Goal: Answer question/provide support

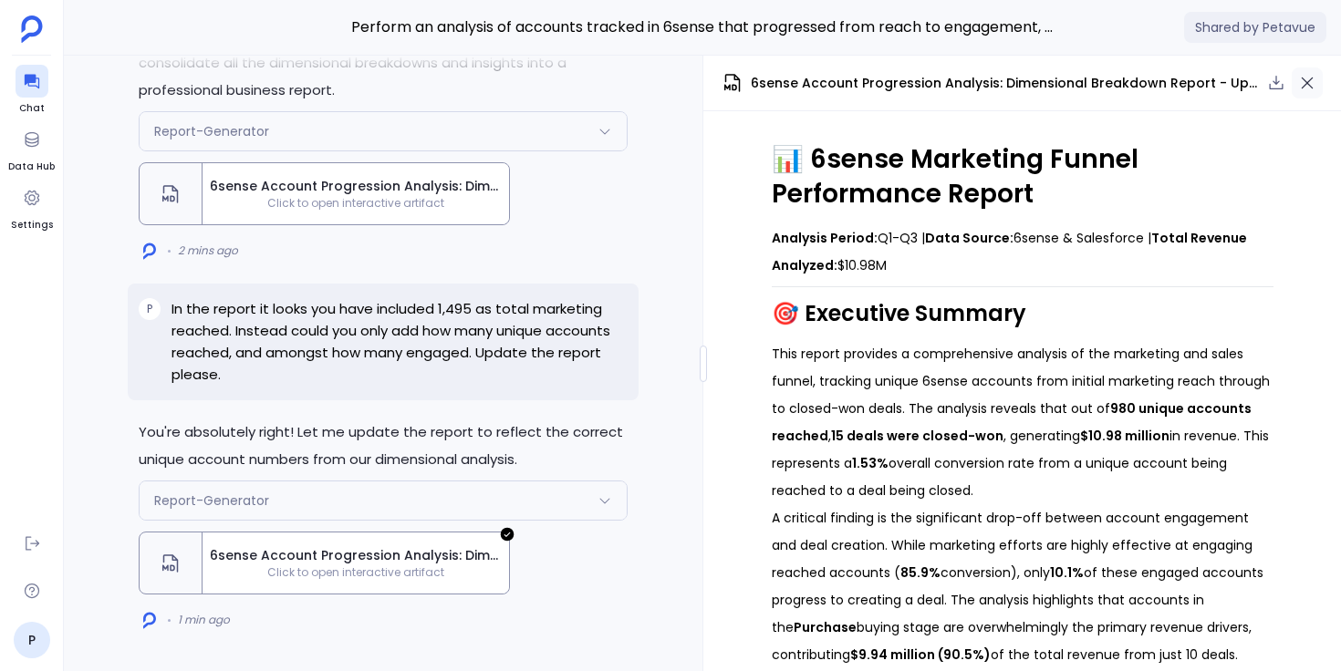
click at [1308, 86] on icon "button" at bounding box center [1307, 83] width 18 height 18
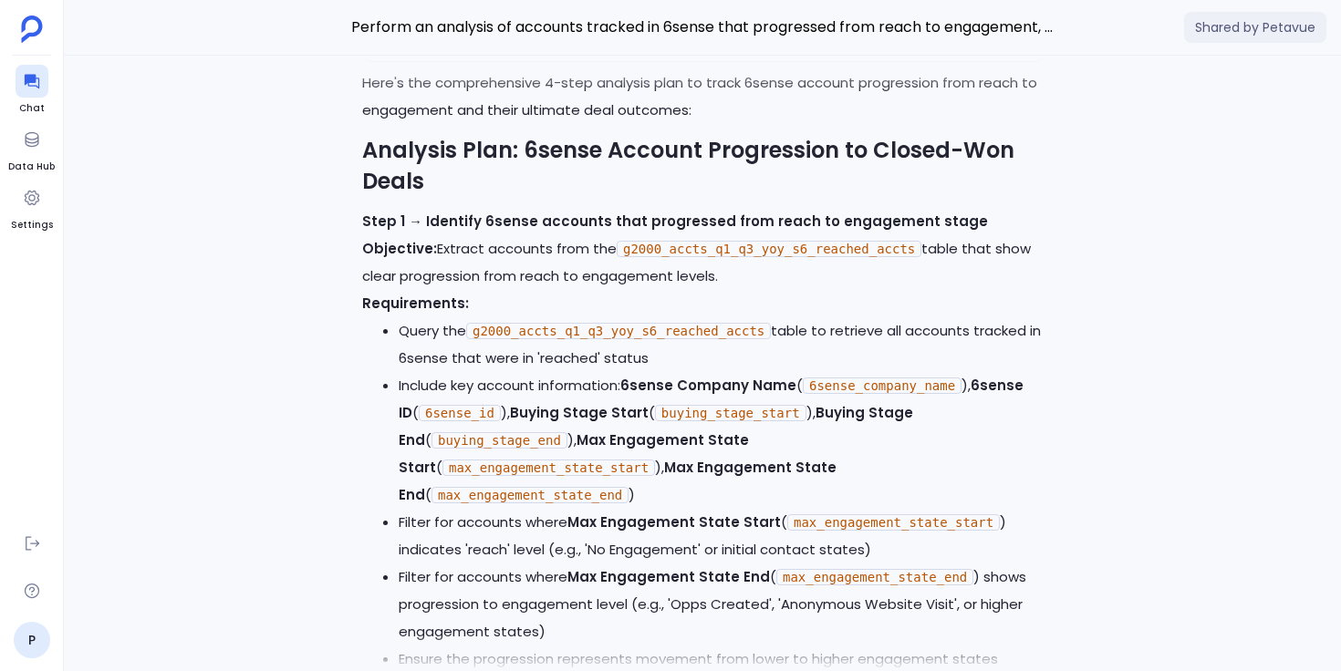
scroll to position [-26744, 0]
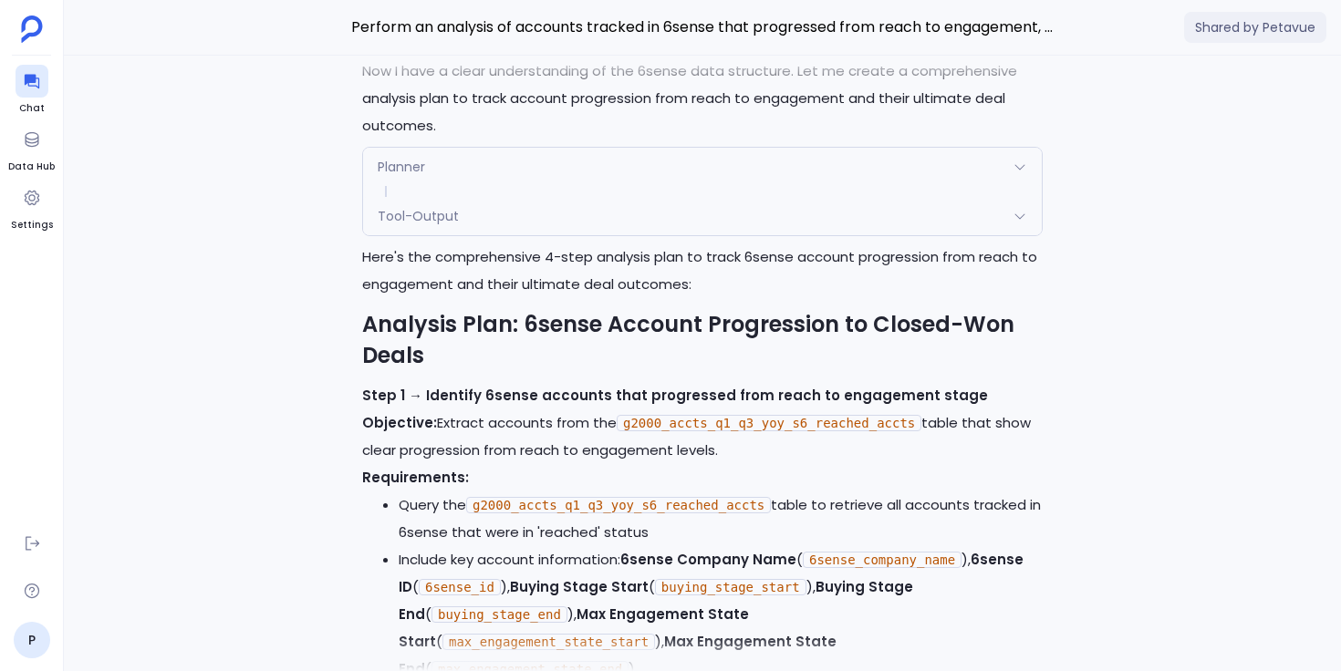
click at [271, 474] on div "You're absolutely right! Let me update the report to reflect the correct unique…" at bounding box center [702, 364] width 1277 height 616
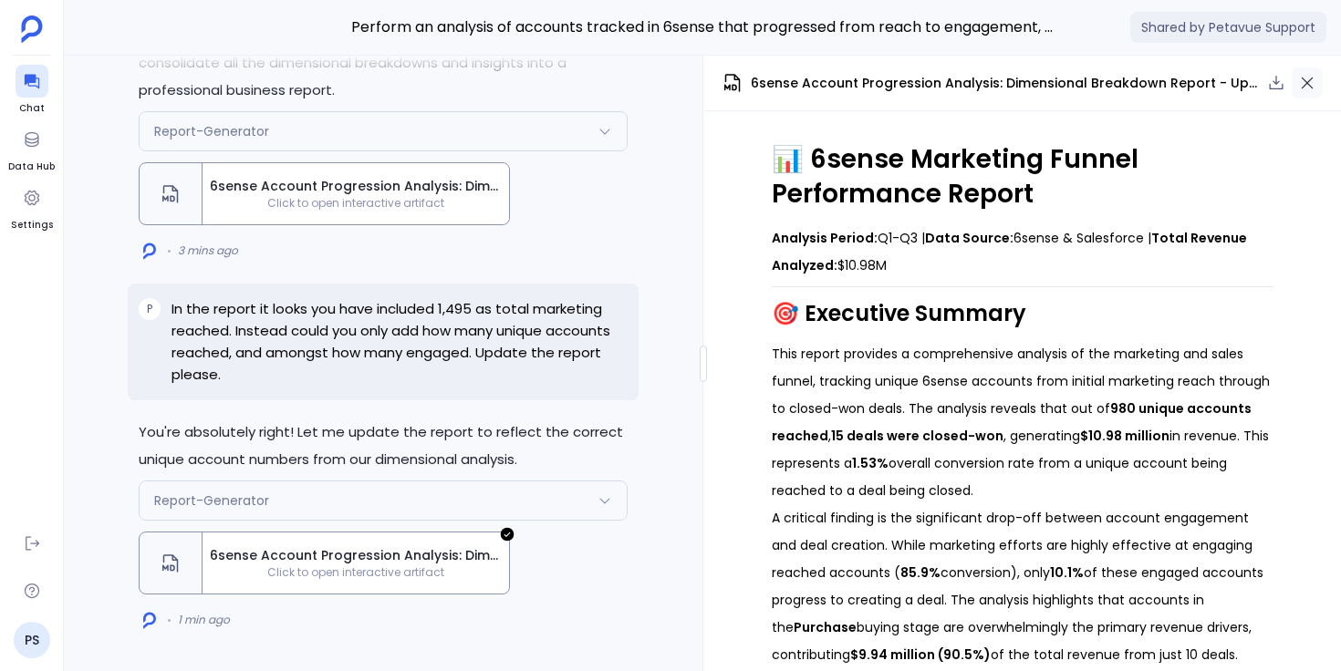
click at [1314, 87] on icon "button" at bounding box center [1307, 83] width 18 height 18
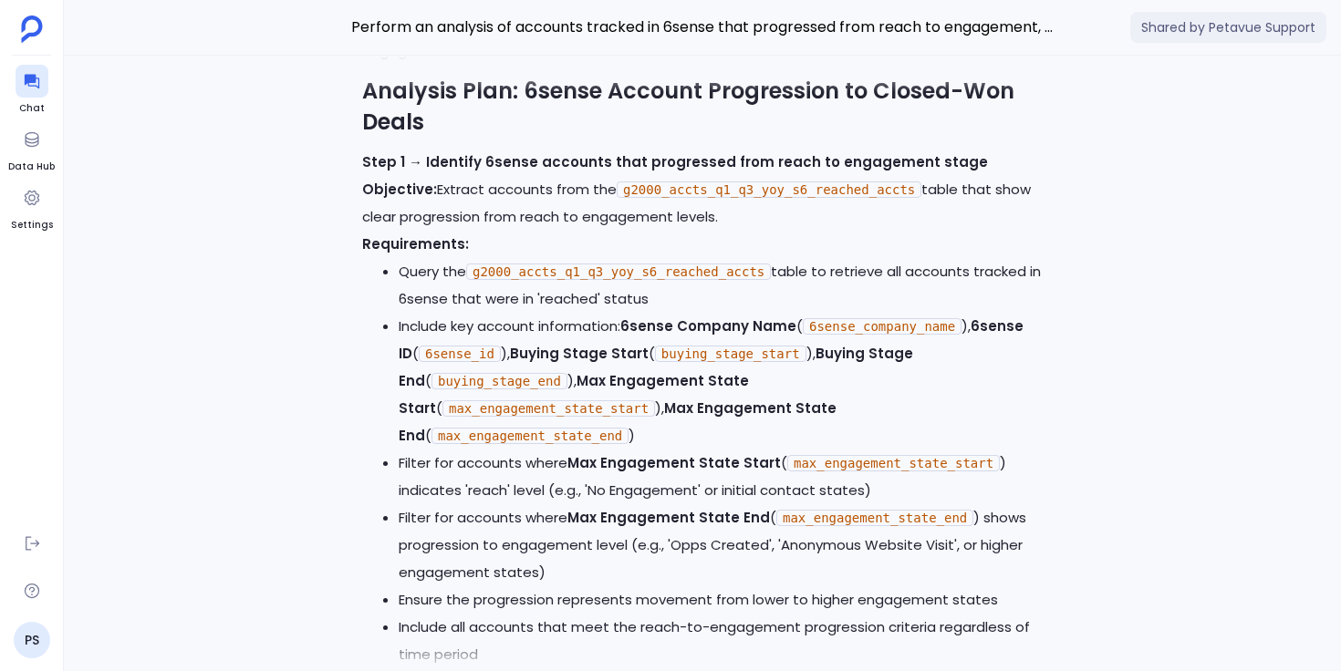
scroll to position [-26744, 0]
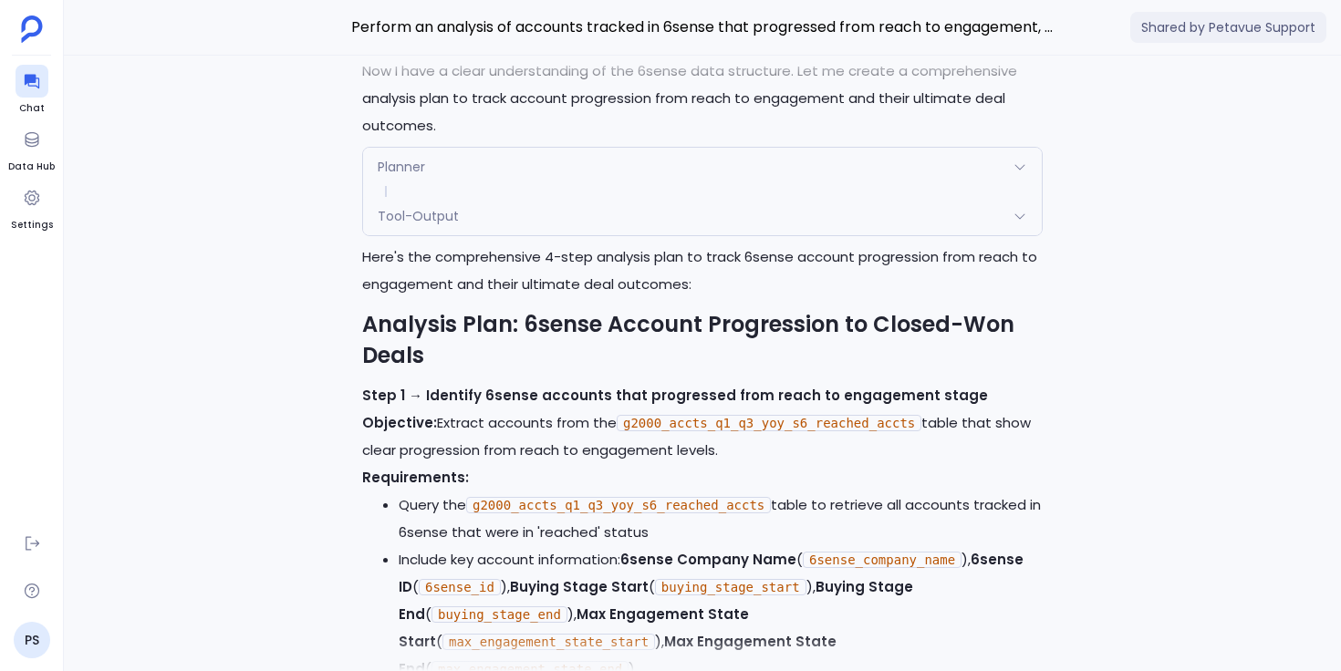
drag, startPoint x: 556, startPoint y: 224, endPoint x: 393, endPoint y: 182, distance: 168.6
click at [249, 322] on div "You're absolutely right! Let me update the report to reflect the correct unique…" at bounding box center [702, 364] width 1277 height 616
drag, startPoint x: 559, startPoint y: 228, endPoint x: 397, endPoint y: 186, distance: 167.7
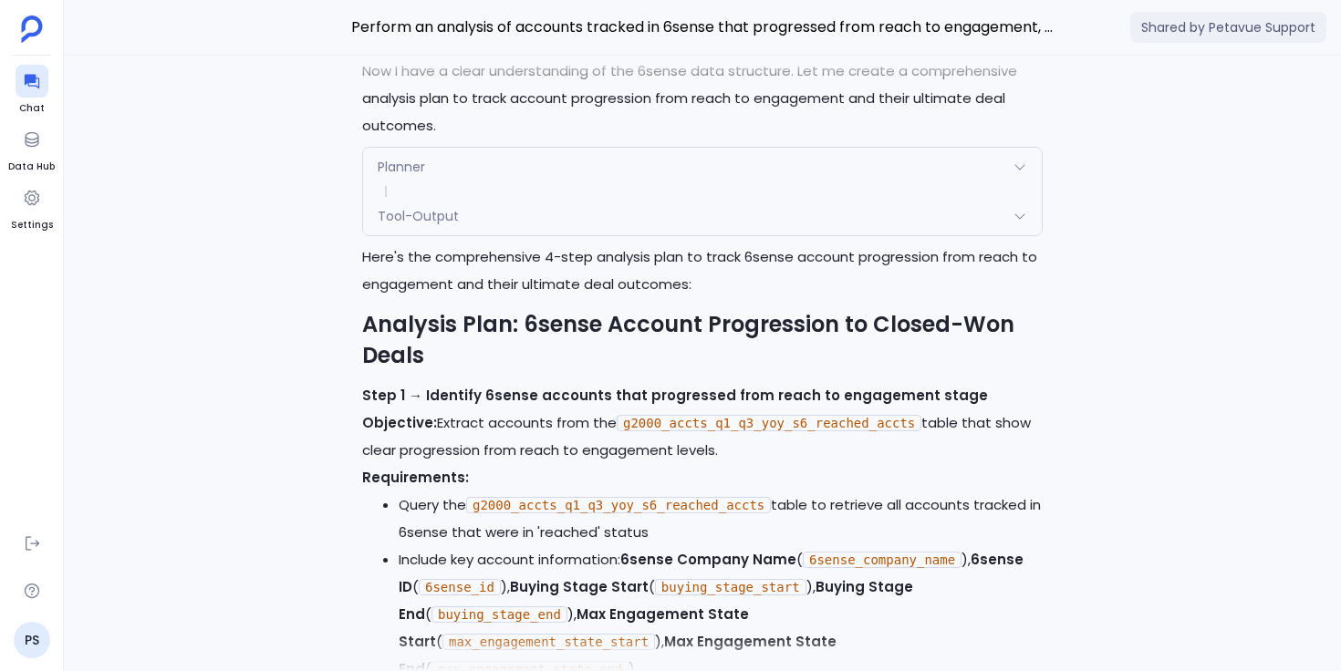
click at [262, 337] on div "You're absolutely right! Let me update the report to reflect the correct unique…" at bounding box center [702, 364] width 1277 height 616
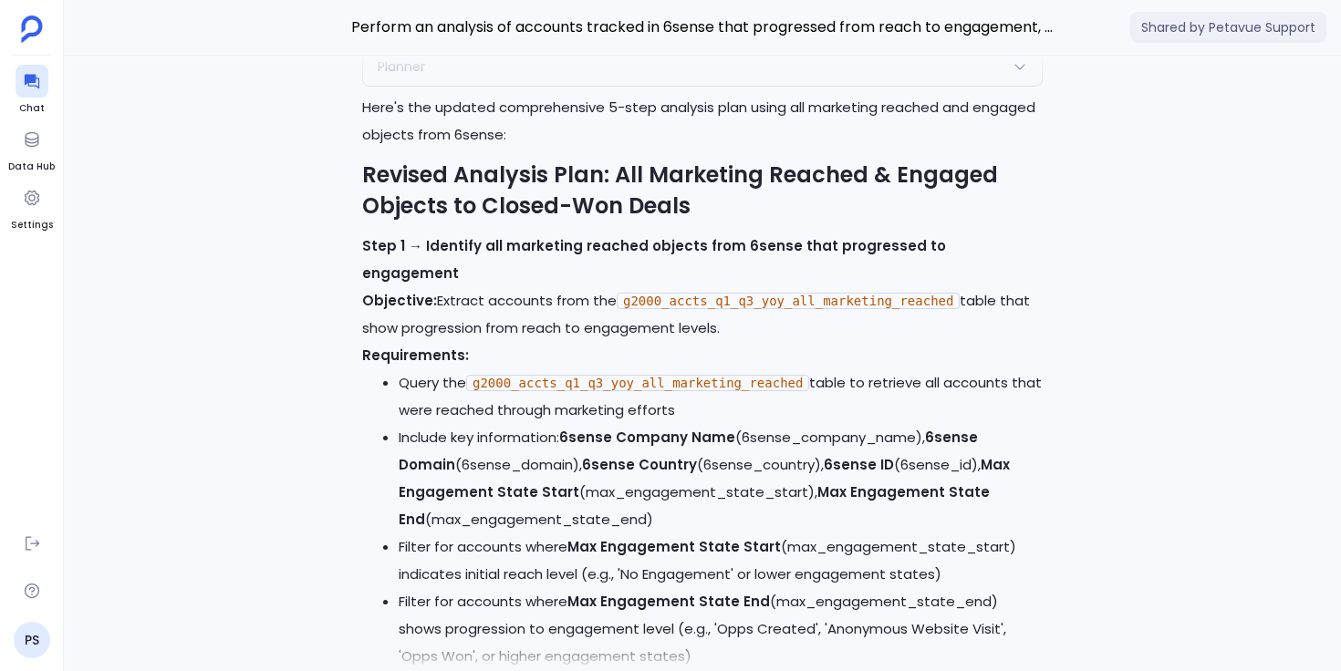
scroll to position [-24242, 0]
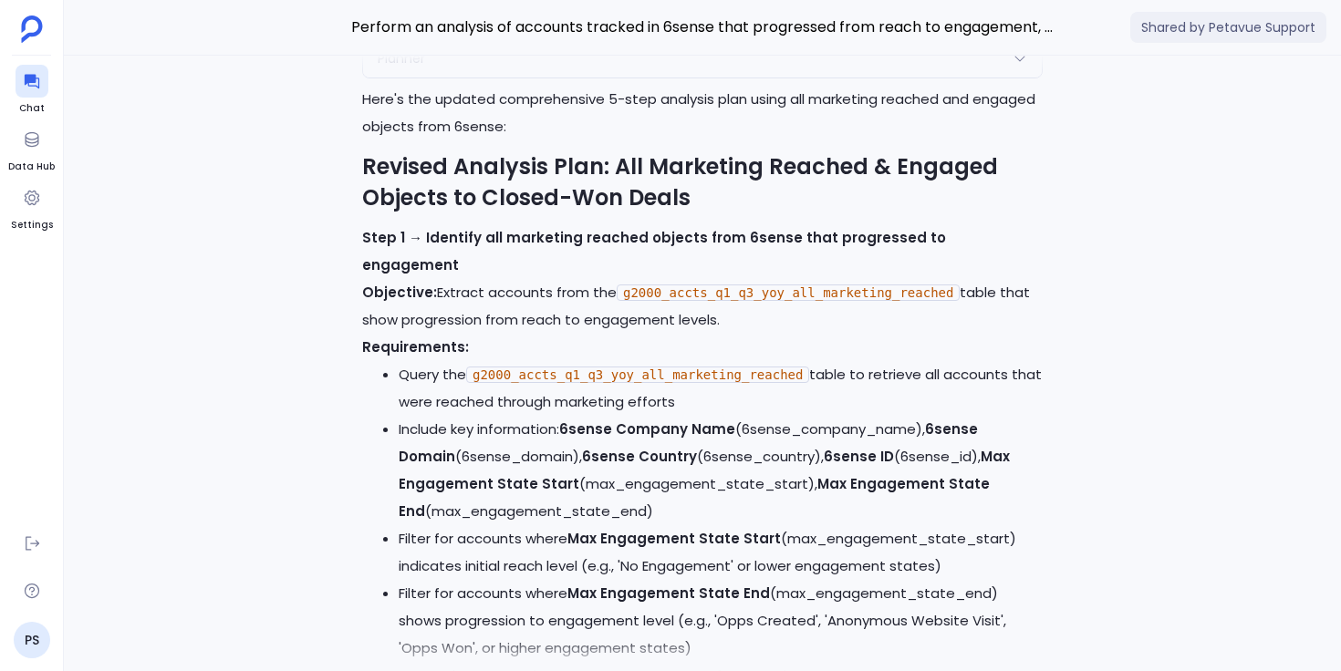
drag, startPoint x: 467, startPoint y: 217, endPoint x: 696, endPoint y: 220, distance: 229.0
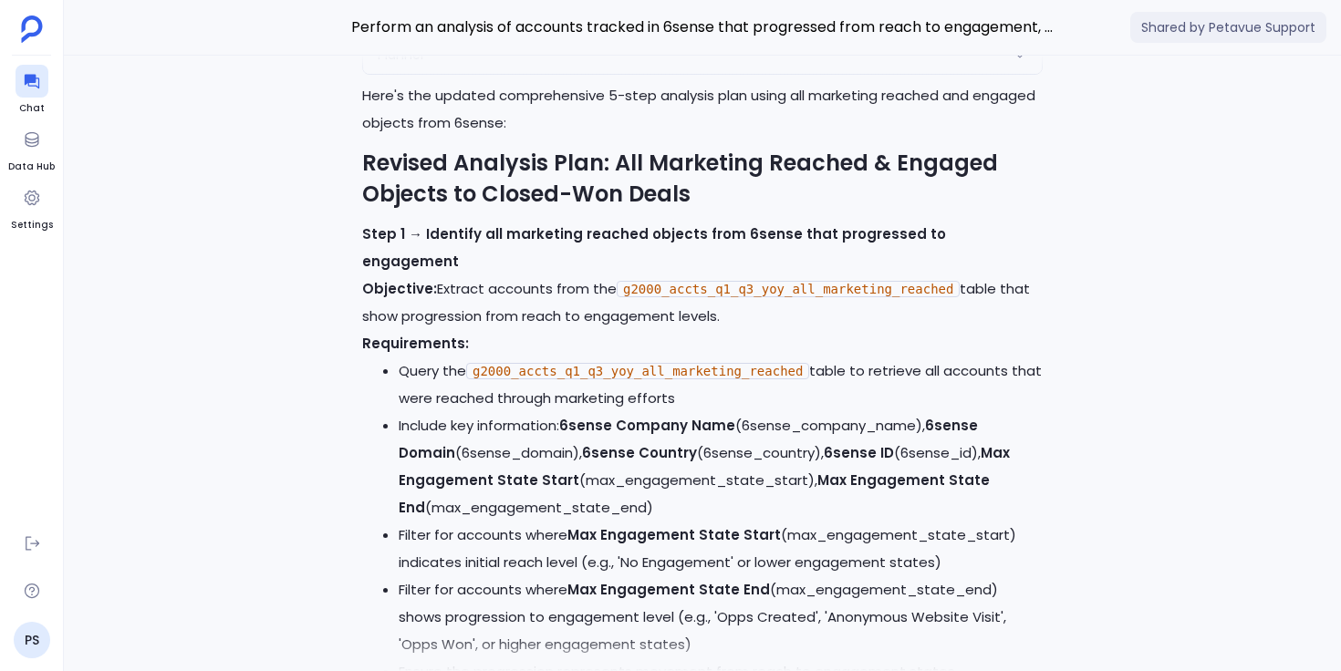
scroll to position [-24225, 0]
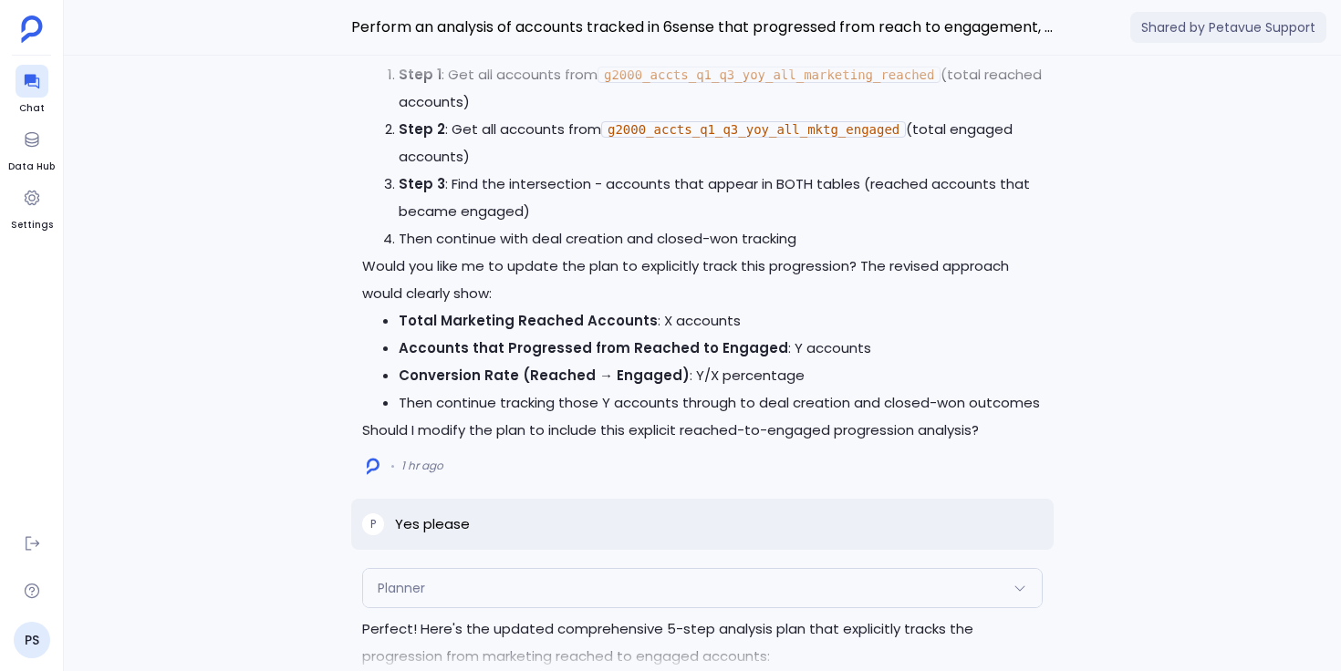
scroll to position [-21273, 0]
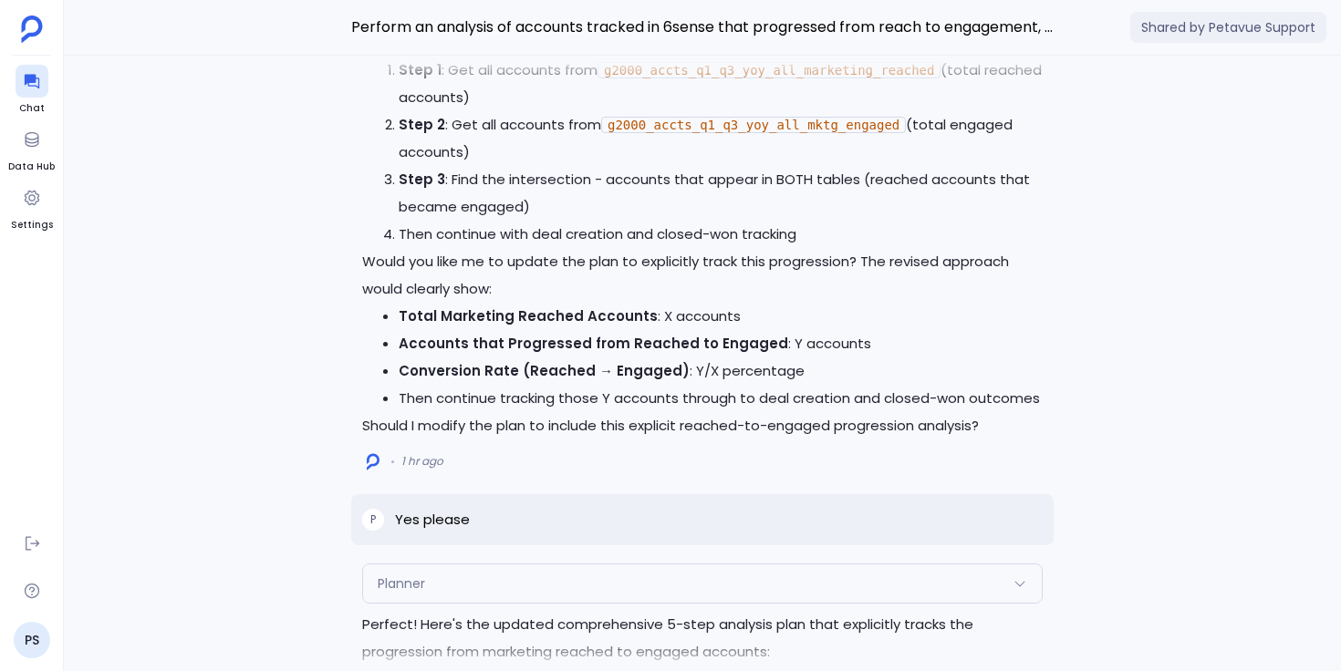
drag, startPoint x: 396, startPoint y: 105, endPoint x: 965, endPoint y: 109, distance: 569.2
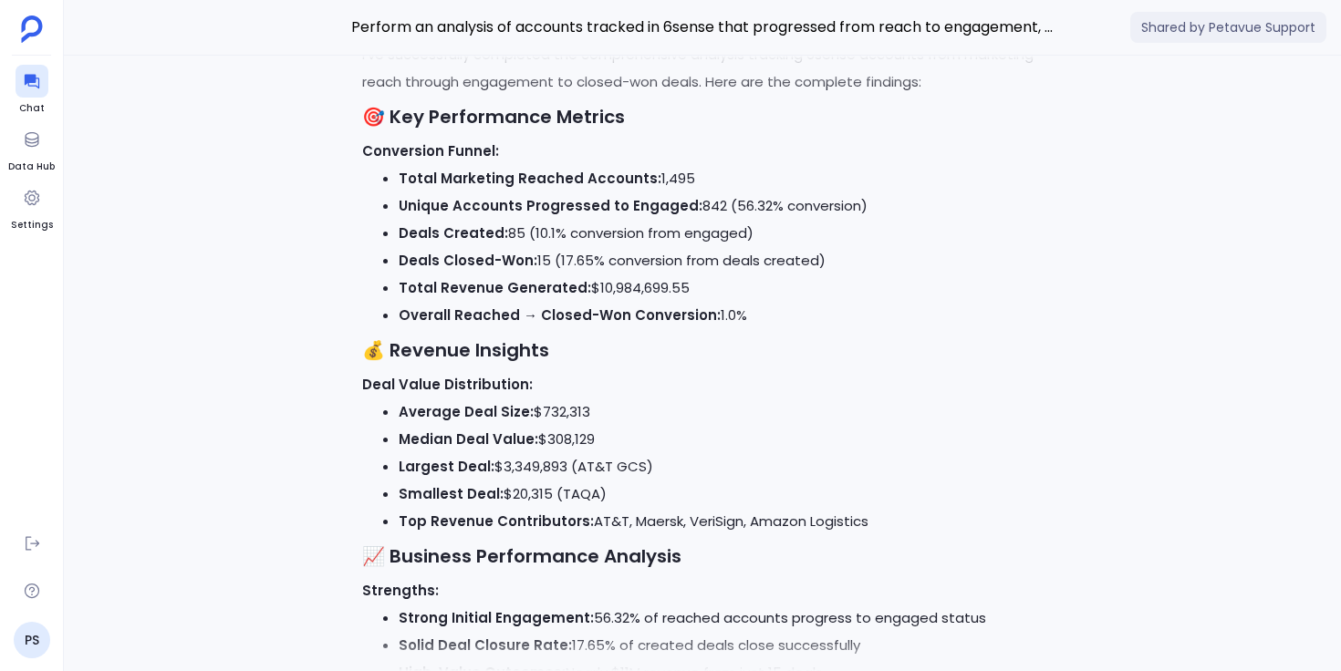
scroll to position [-13312, 0]
drag, startPoint x: 399, startPoint y: 333, endPoint x: 640, endPoint y: 336, distance: 241.7
click at [640, 189] on strong "Total Marketing Reached Accounts:" at bounding box center [530, 179] width 263 height 19
drag, startPoint x: 689, startPoint y: 364, endPoint x: 714, endPoint y: 364, distance: 25.5
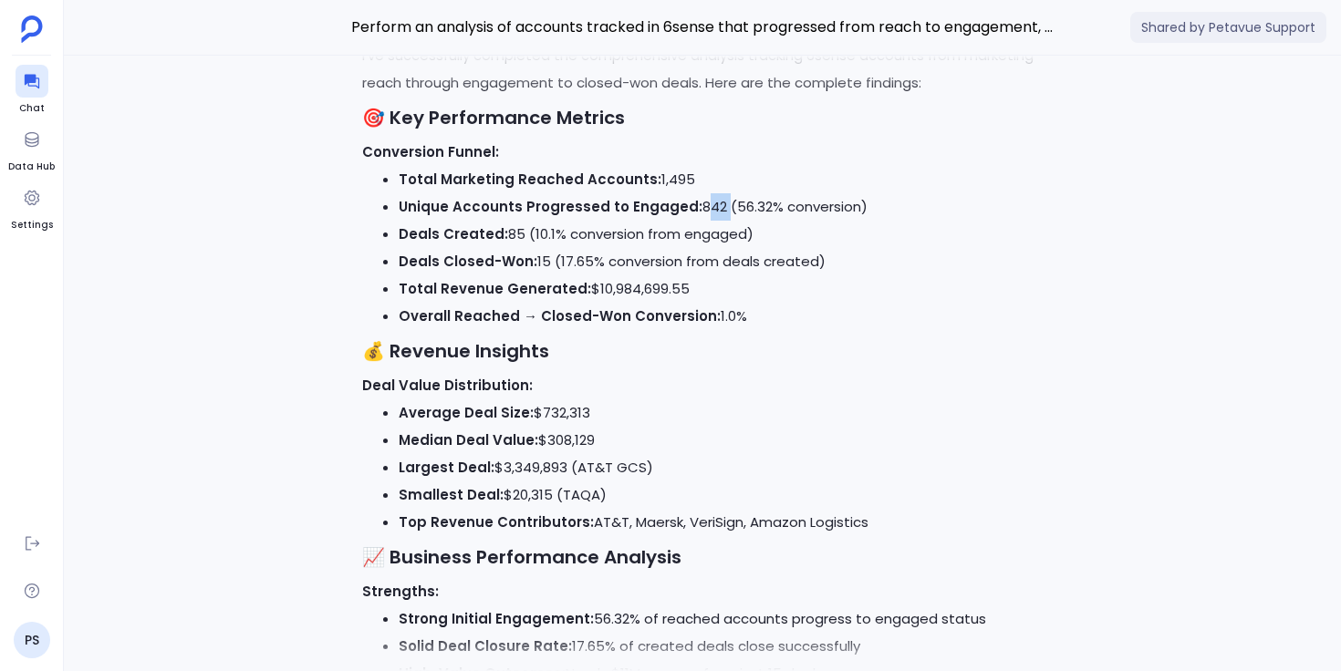
click at [714, 221] on li "Unique Accounts Progressed to Engaged: 842 (56.32% conversion)" at bounding box center [721, 206] width 644 height 27
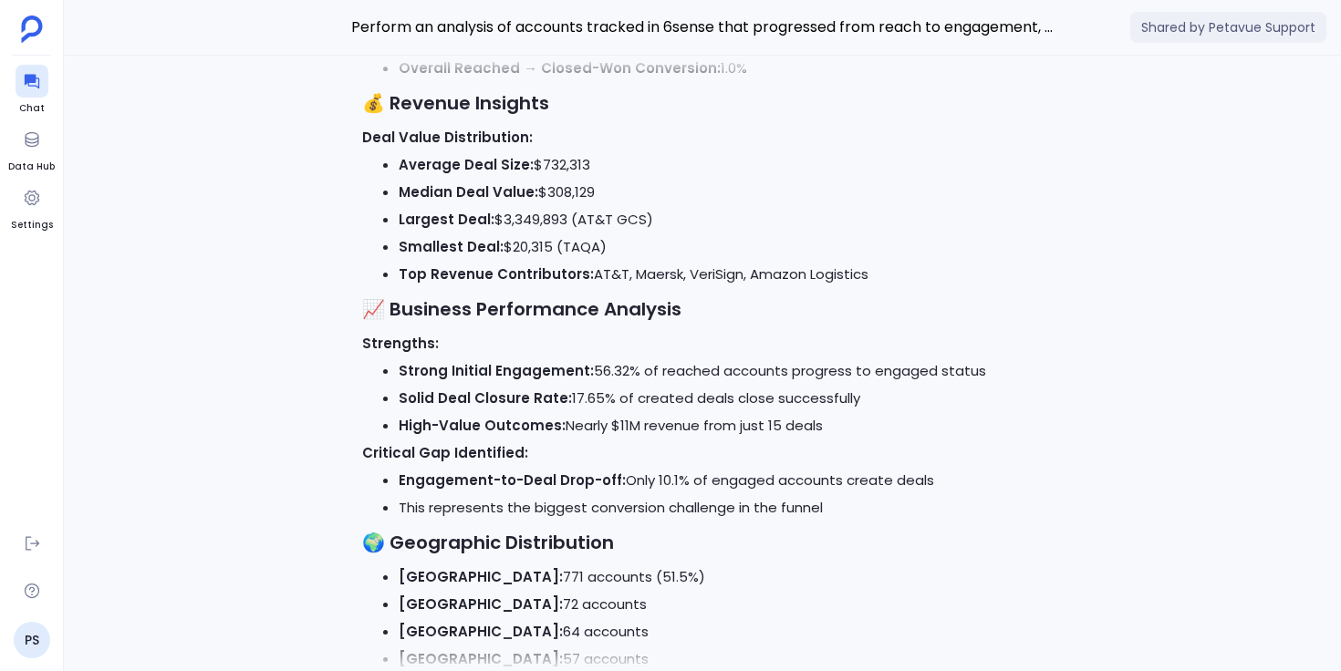
scroll to position [-13055, 0]
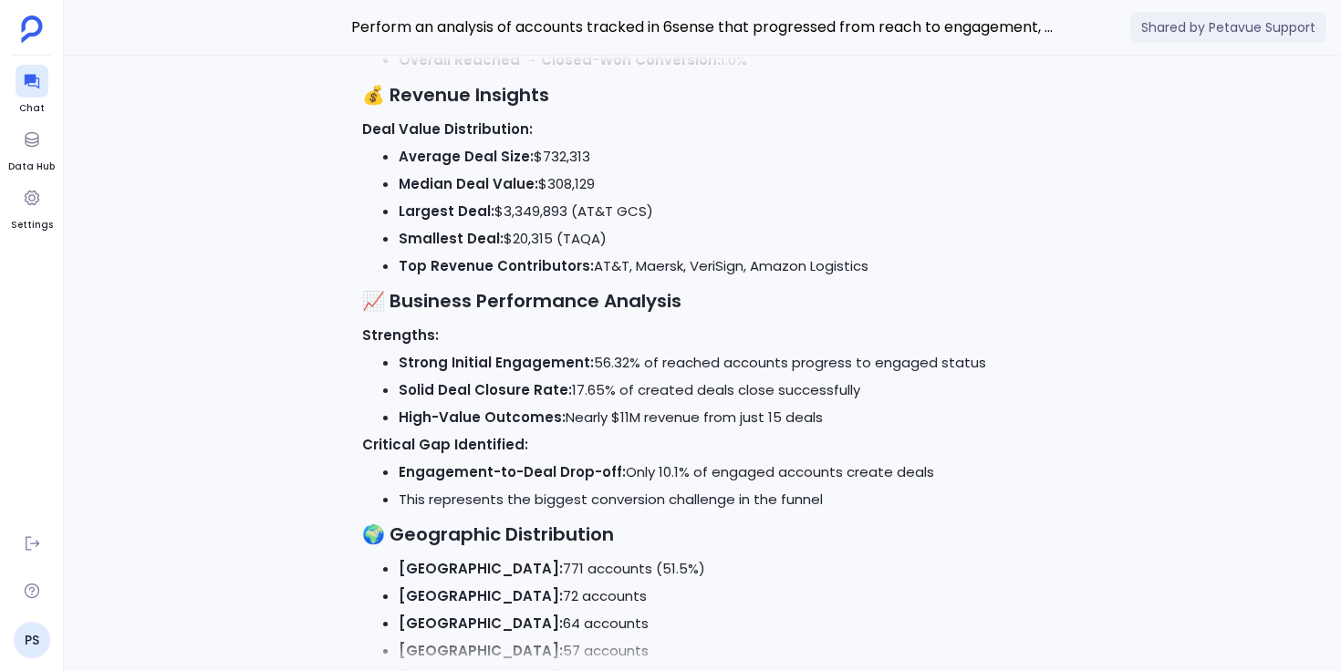
drag, startPoint x: 590, startPoint y: 187, endPoint x: 659, endPoint y: 190, distance: 68.5
click at [659, 47] on li "Total Revenue Generated: $10,984,699.55" at bounding box center [721, 32] width 644 height 27
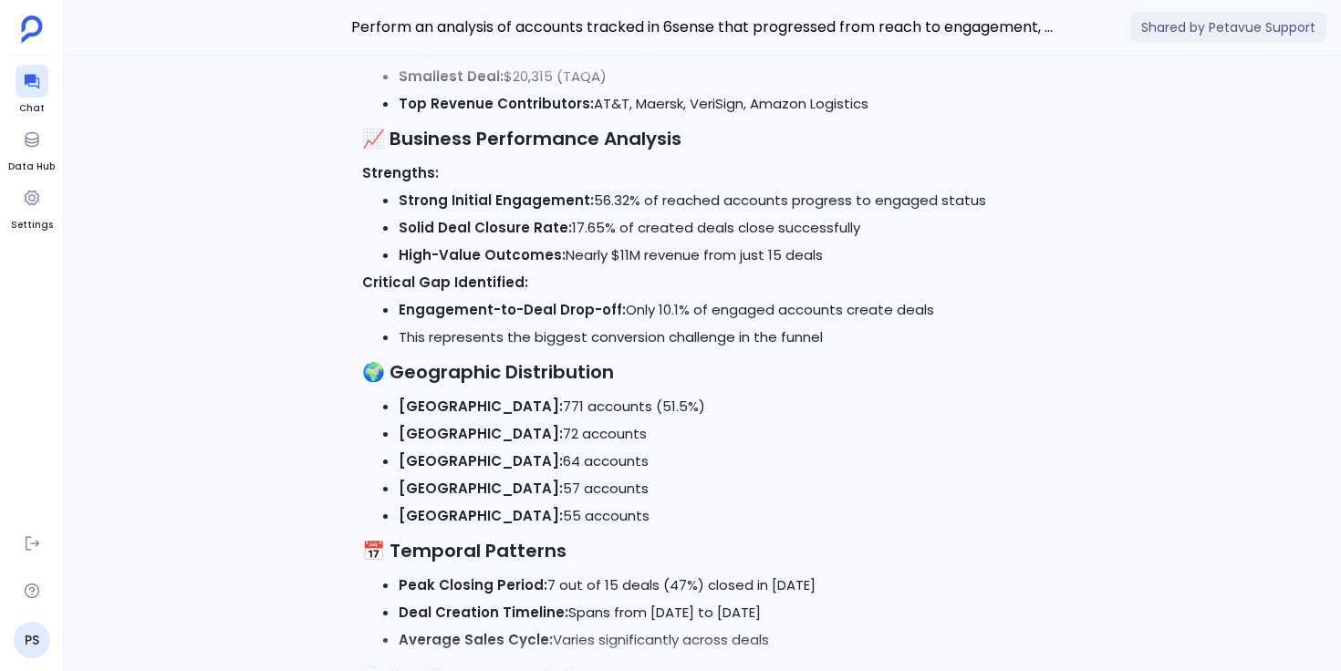
scroll to position [-12890, 0]
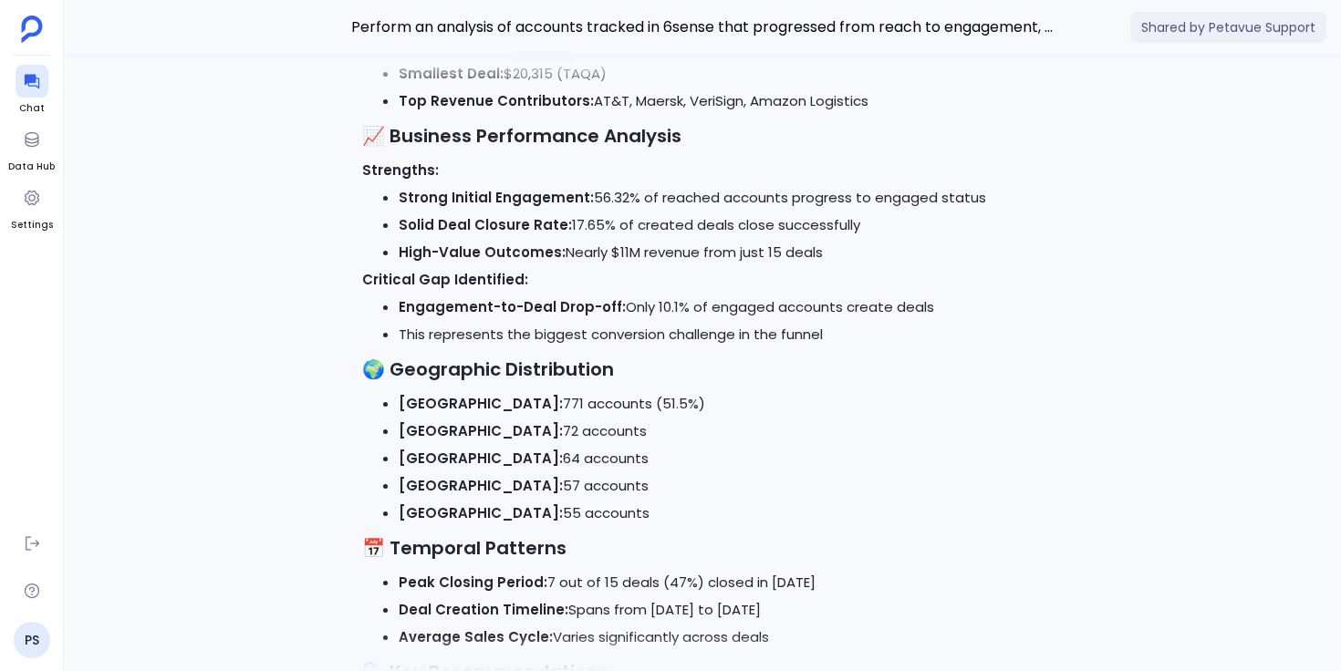
drag, startPoint x: 501, startPoint y: 199, endPoint x: 562, endPoint y: 201, distance: 61.1
click at [562, 60] on li "Largest Deal: $3,349,893 (AT&T GCS)" at bounding box center [721, 46] width 644 height 27
click at [570, 88] on li "Smallest Deal: $20,315 (TAQA)" at bounding box center [721, 73] width 644 height 27
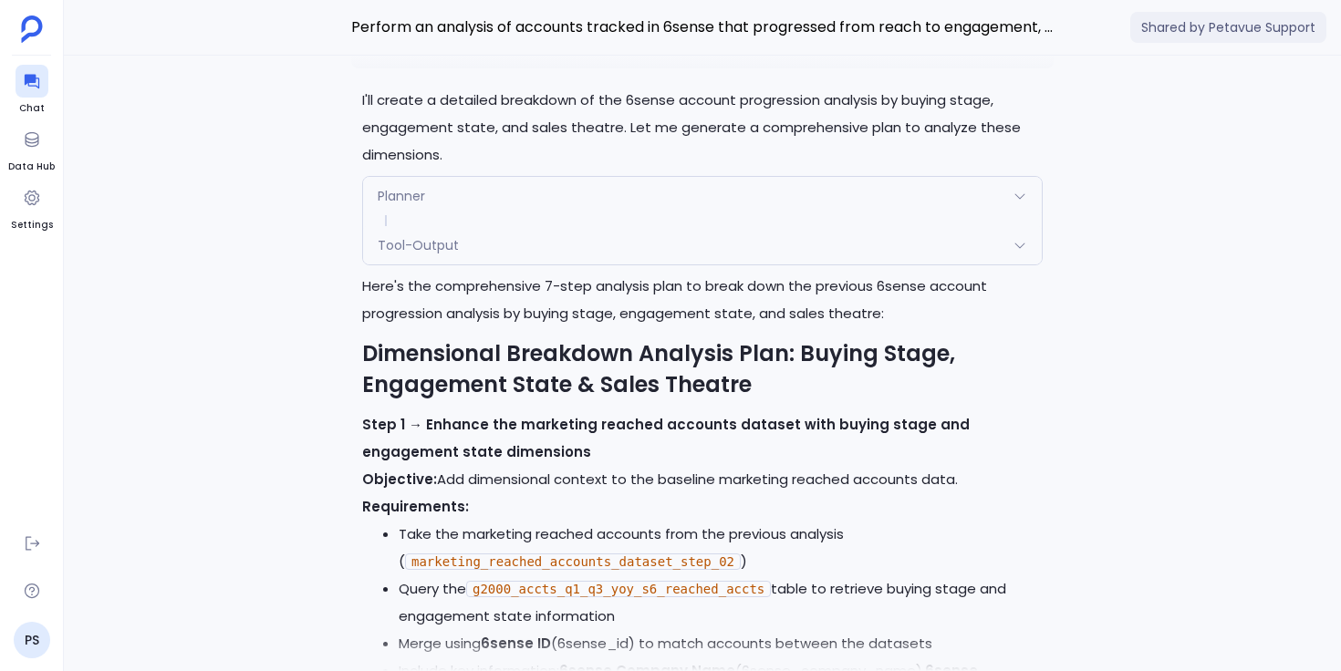
scroll to position [-11611, 0]
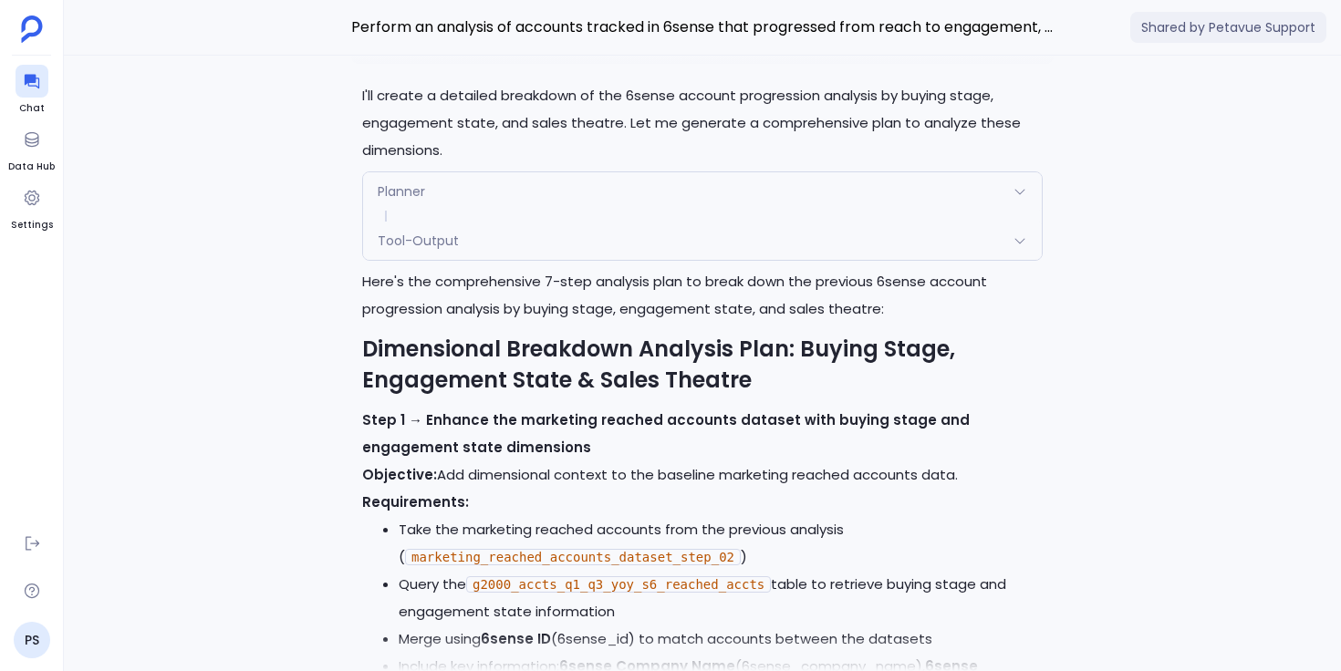
drag, startPoint x: 563, startPoint y: 149, endPoint x: 638, endPoint y: 147, distance: 75.7
click at [638, 49] on p "Can you breakdown the above analysis based on buying stage, engagement state an…" at bounding box center [719, 27] width 648 height 44
click at [713, 49] on p "Can you breakdown the above analysis based on buying stage, engagement state an…" at bounding box center [719, 27] width 648 height 44
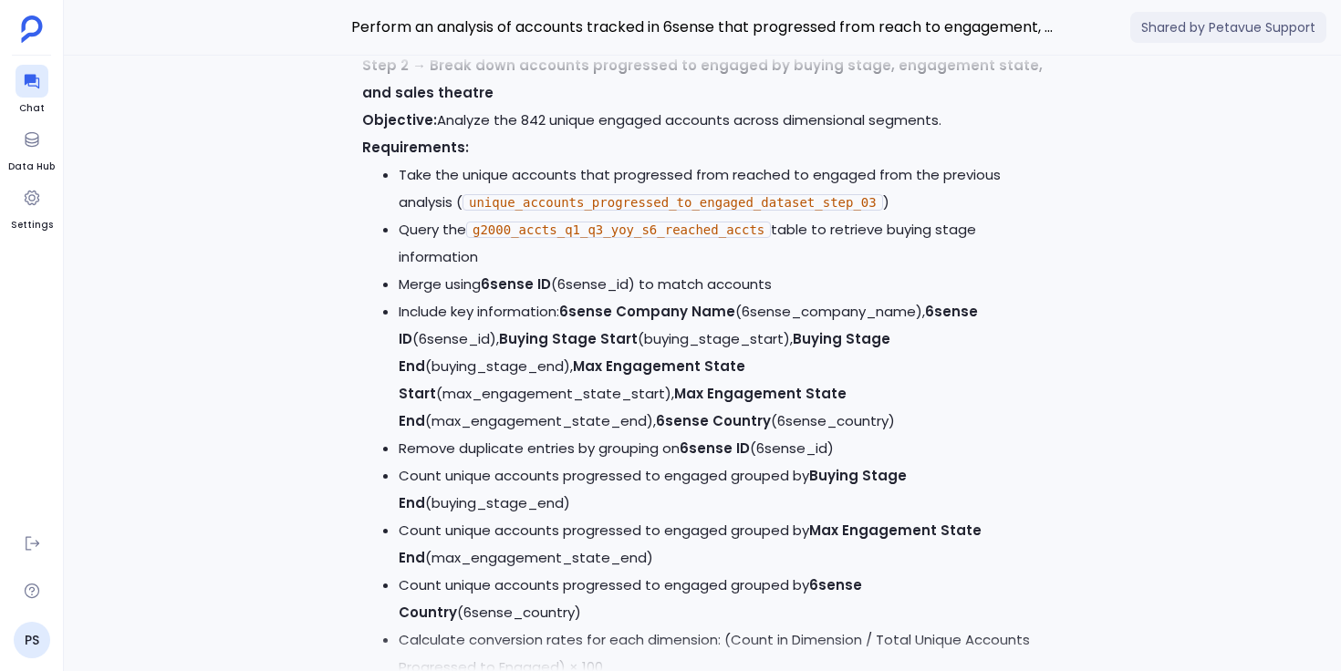
scroll to position [-10554, 0]
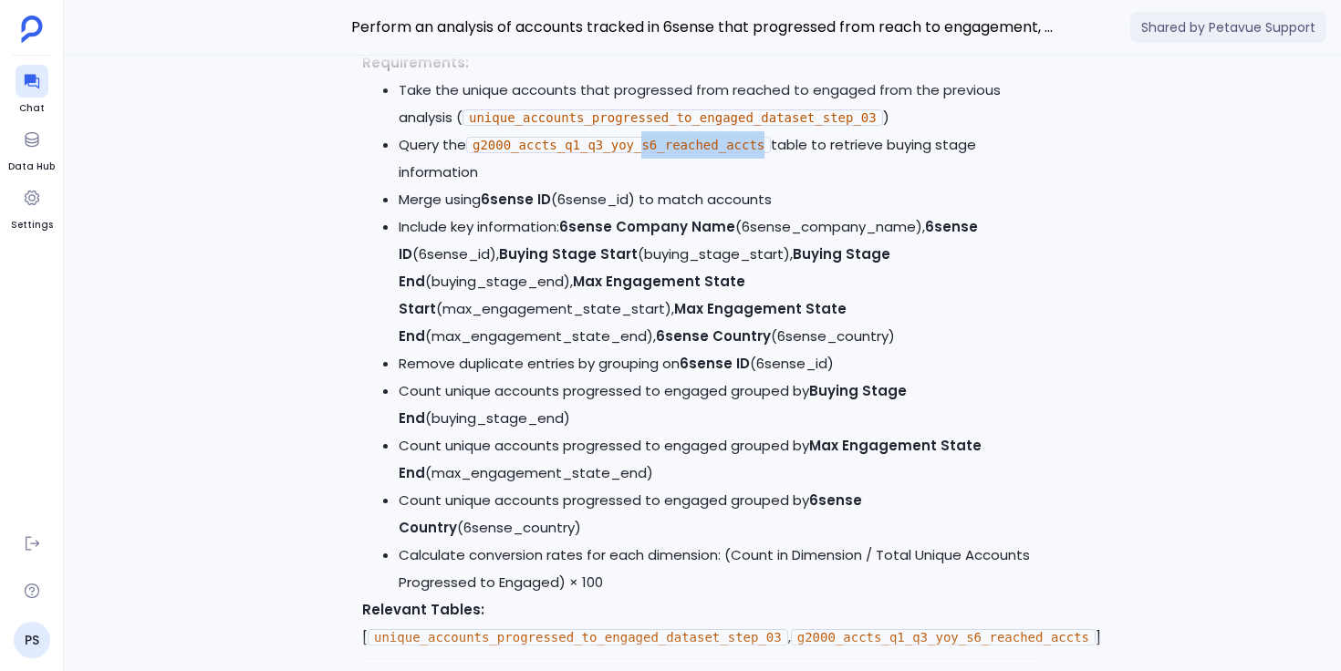
drag, startPoint x: 648, startPoint y: 275, endPoint x: 768, endPoint y: 273, distance: 120.4
click at [769, 153] on code "g2000_accts_q1_q3_yoy_s6_reached_accts" at bounding box center [618, 145] width 305 height 16
click at [768, 153] on code "g2000_accts_q1_q3_yoy_s6_reached_accts" at bounding box center [618, 145] width 305 height 16
drag, startPoint x: 767, startPoint y: 274, endPoint x: 643, endPoint y: 268, distance: 124.2
click at [643, 153] on code "g2000_accts_q1_q3_yoy_s6_reached_accts" at bounding box center [618, 145] width 305 height 16
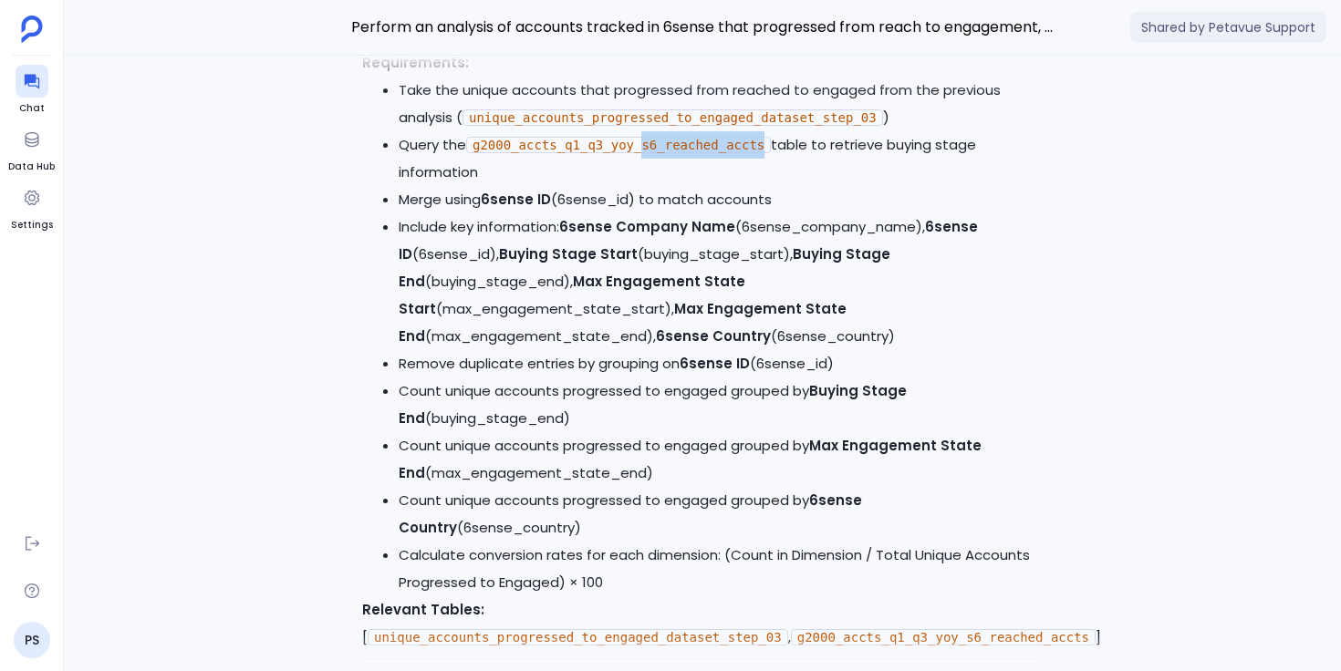
click at [680, 153] on code "g2000_accts_q1_q3_yoy_s6_reached_accts" at bounding box center [618, 145] width 305 height 16
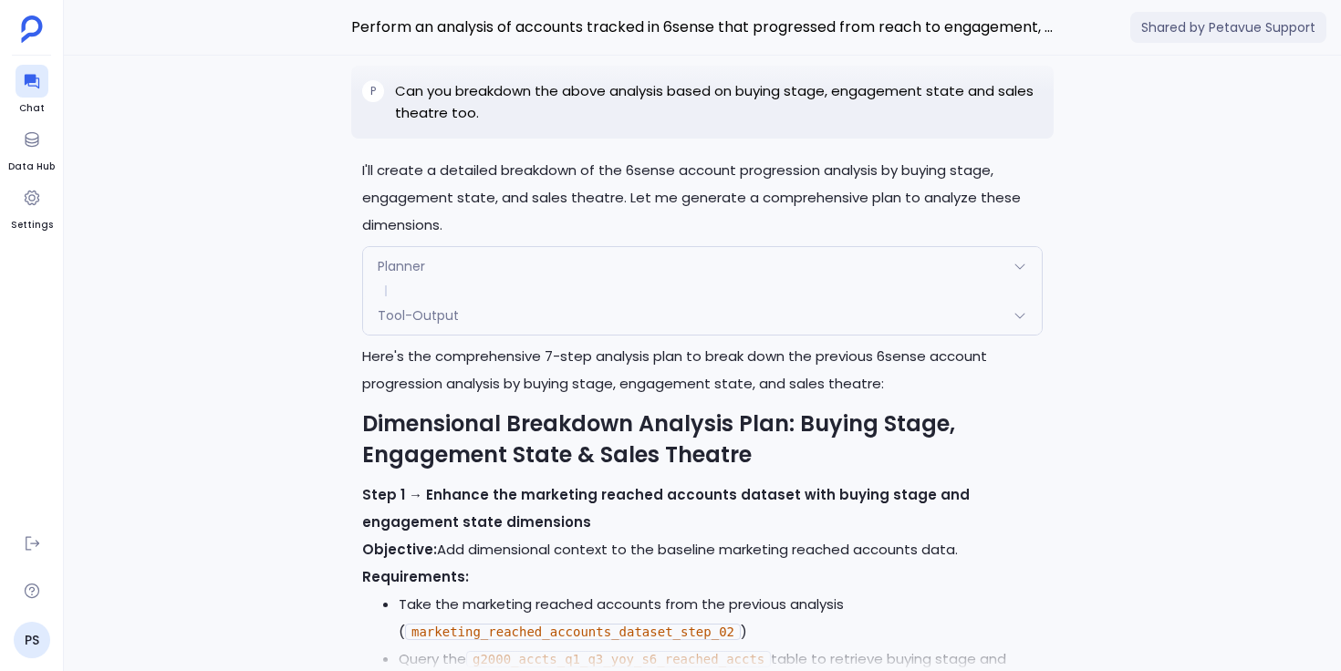
scroll to position [-11751, 0]
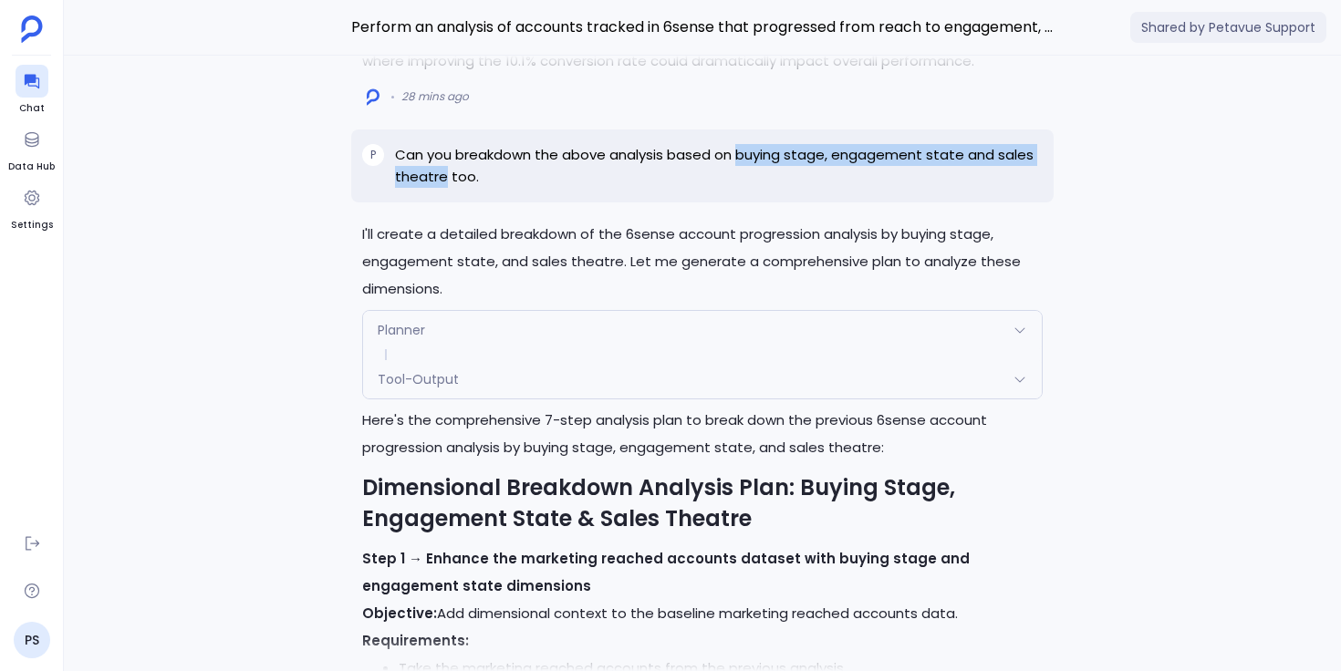
drag, startPoint x: 739, startPoint y: 285, endPoint x: 442, endPoint y: 303, distance: 297.0
click at [442, 188] on p "Can you breakdown the above analysis based on buying stage, engagement state an…" at bounding box center [719, 166] width 648 height 44
copy p "buying stage, engagement state and sales theatre"
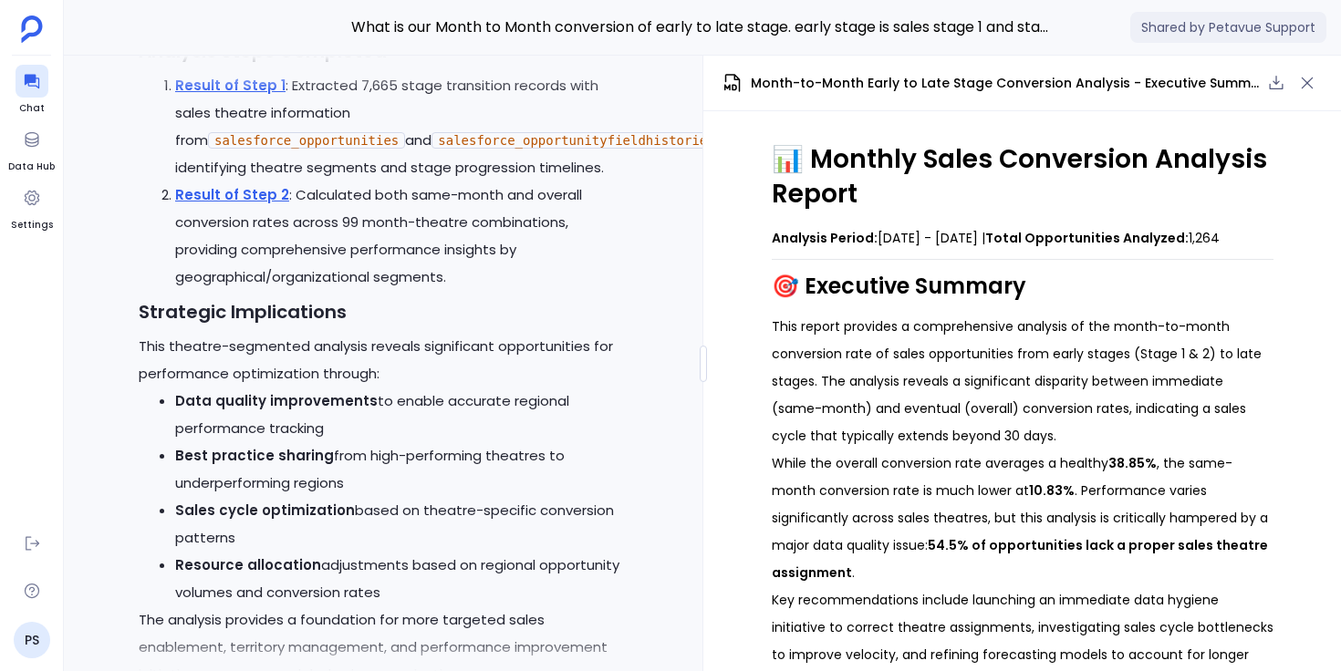
scroll to position [-1095, 0]
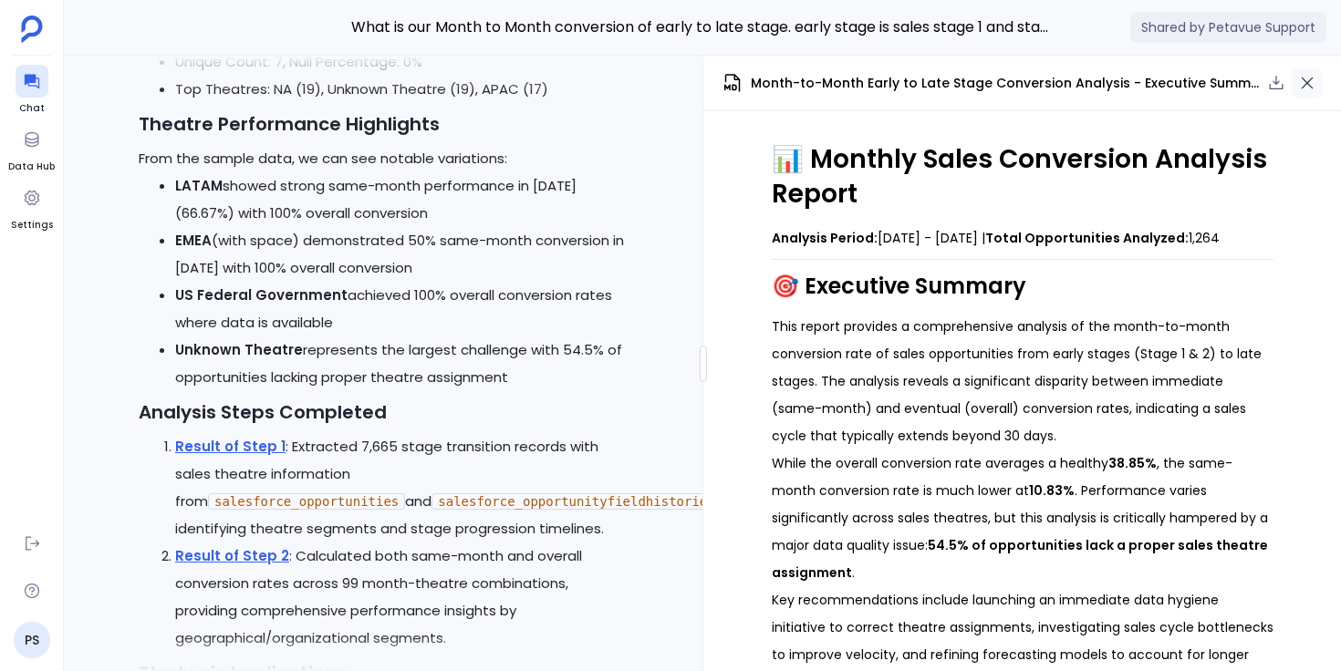
click at [1307, 80] on icon "button" at bounding box center [1307, 83] width 18 height 18
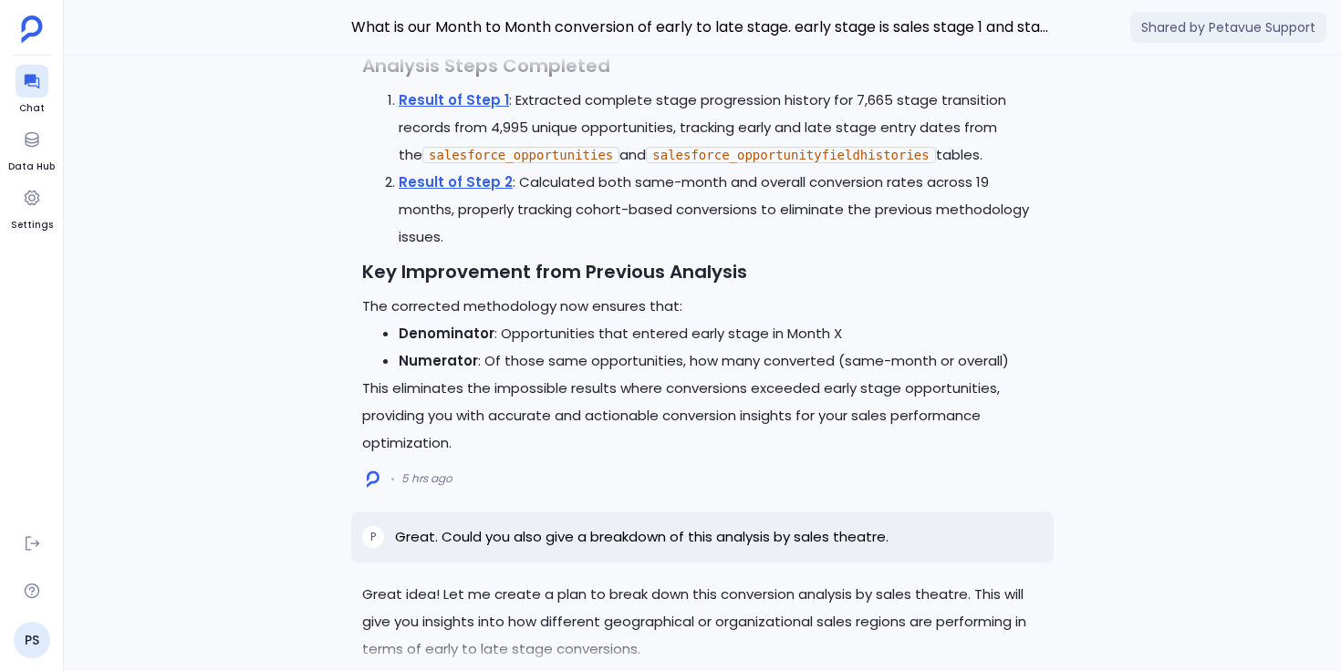
scroll to position [-5870, 0]
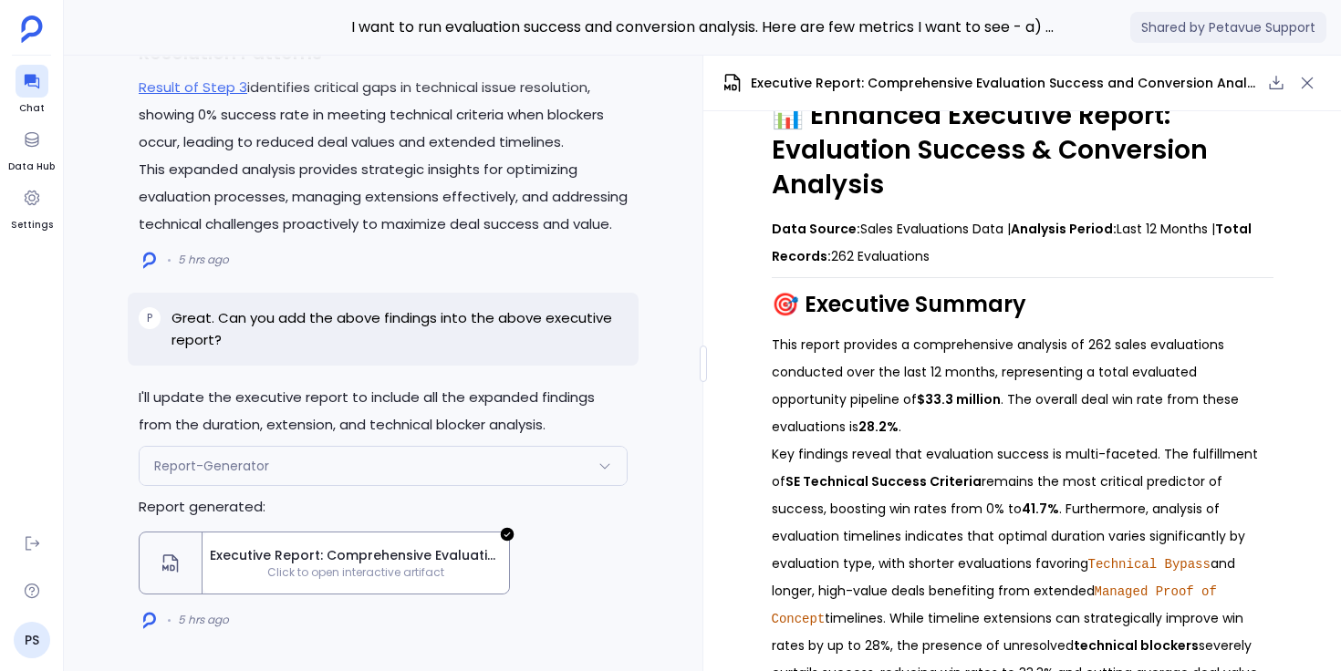
scroll to position [63, 0]
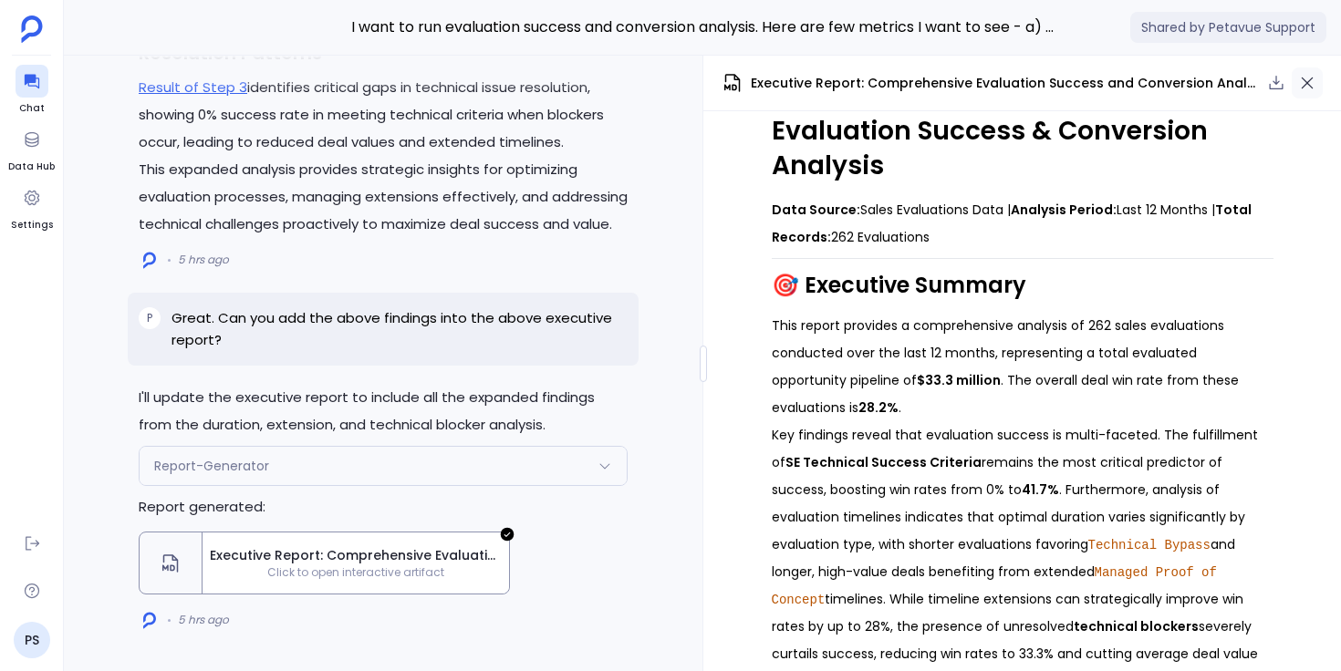
click at [1309, 85] on icon "button" at bounding box center [1308, 84] width 12 height 12
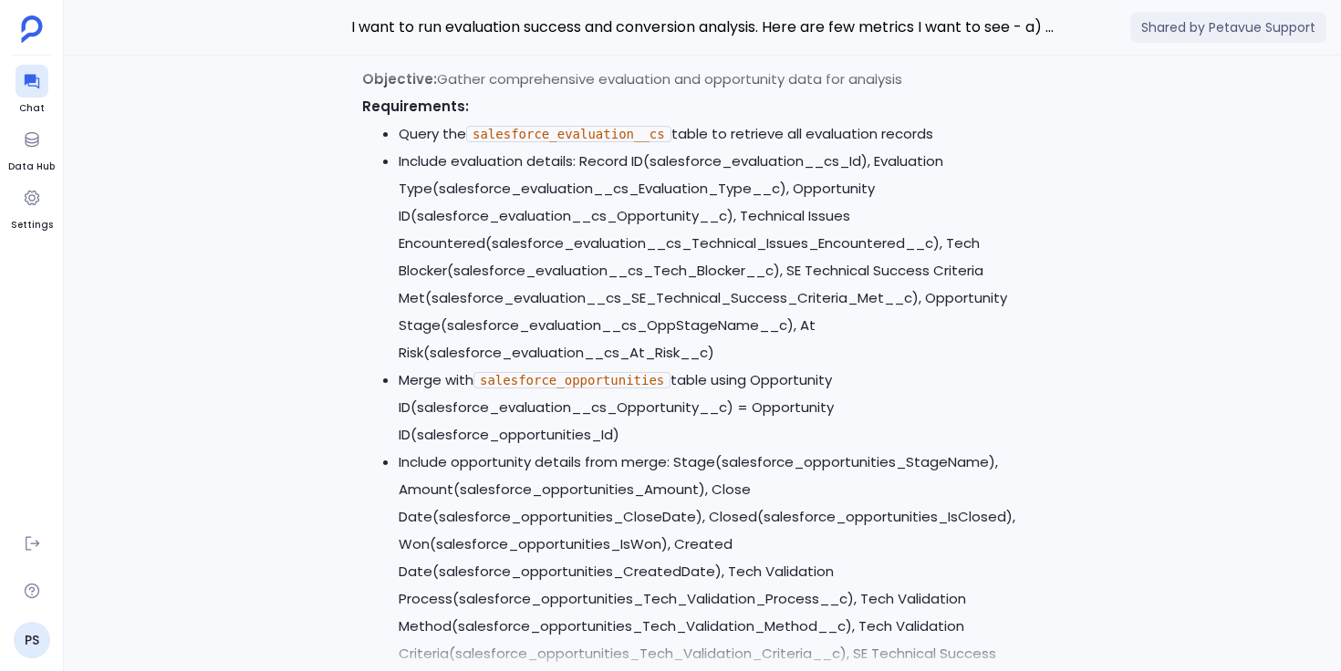
scroll to position [-20120, 0]
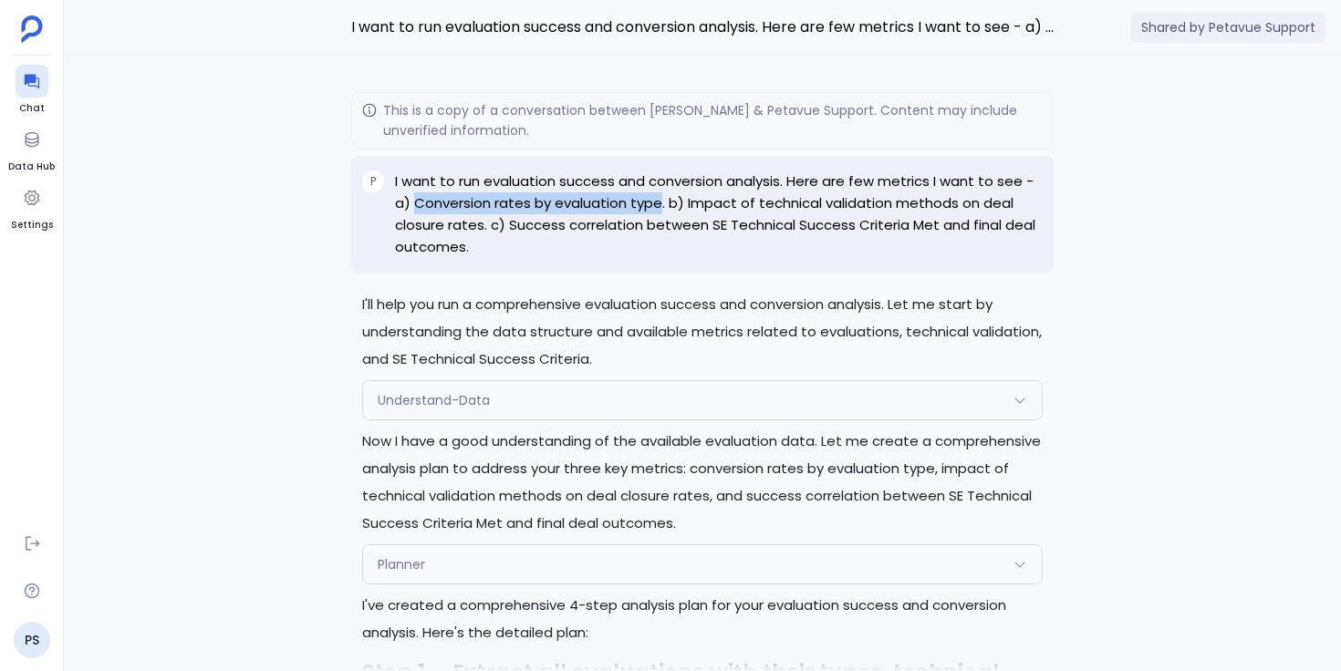
drag, startPoint x: 414, startPoint y: 203, endPoint x: 659, endPoint y: 202, distance: 245.4
click at [659, 202] on p "I want to run evaluation success and conversion analysis. Here are few metrics …" at bounding box center [719, 215] width 648 height 88
copy p "Conversion rates by evaluation type"
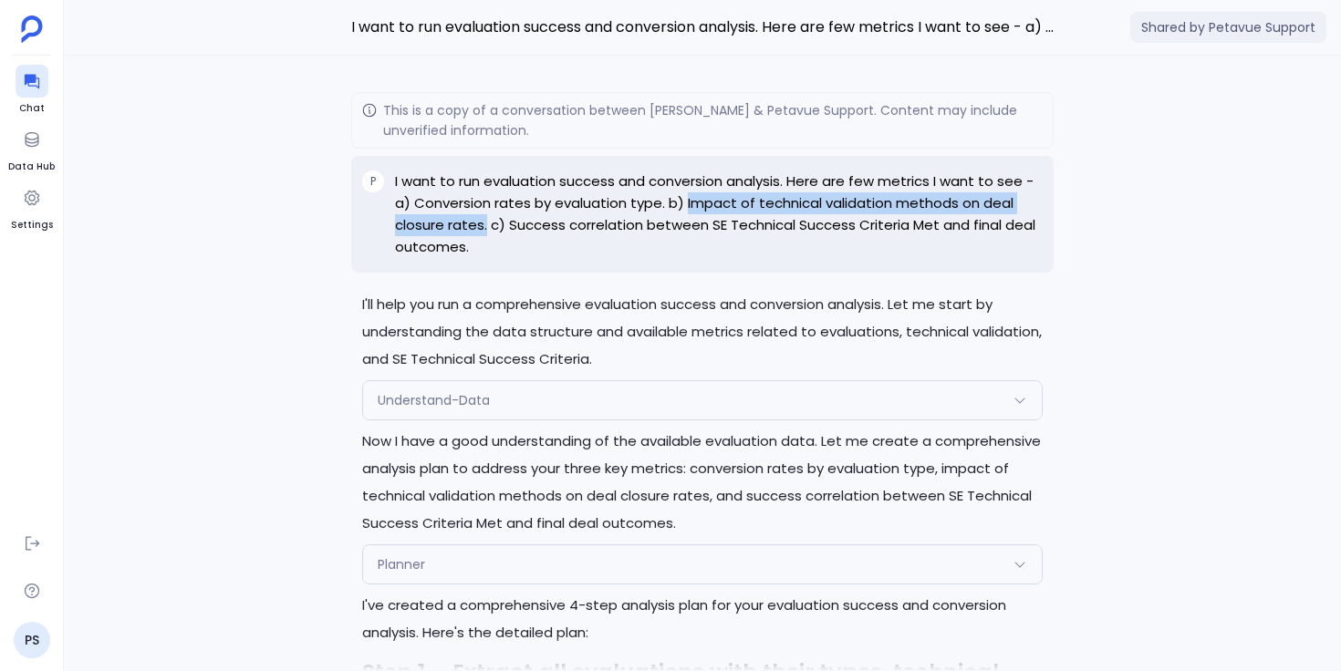
drag, startPoint x: 686, startPoint y: 201, endPoint x: 486, endPoint y: 222, distance: 200.9
click at [487, 222] on p "I want to run evaluation success and conversion analysis. Here are few metrics …" at bounding box center [719, 215] width 648 height 88
copy p "Impact of technical validation methods on deal closure rates."
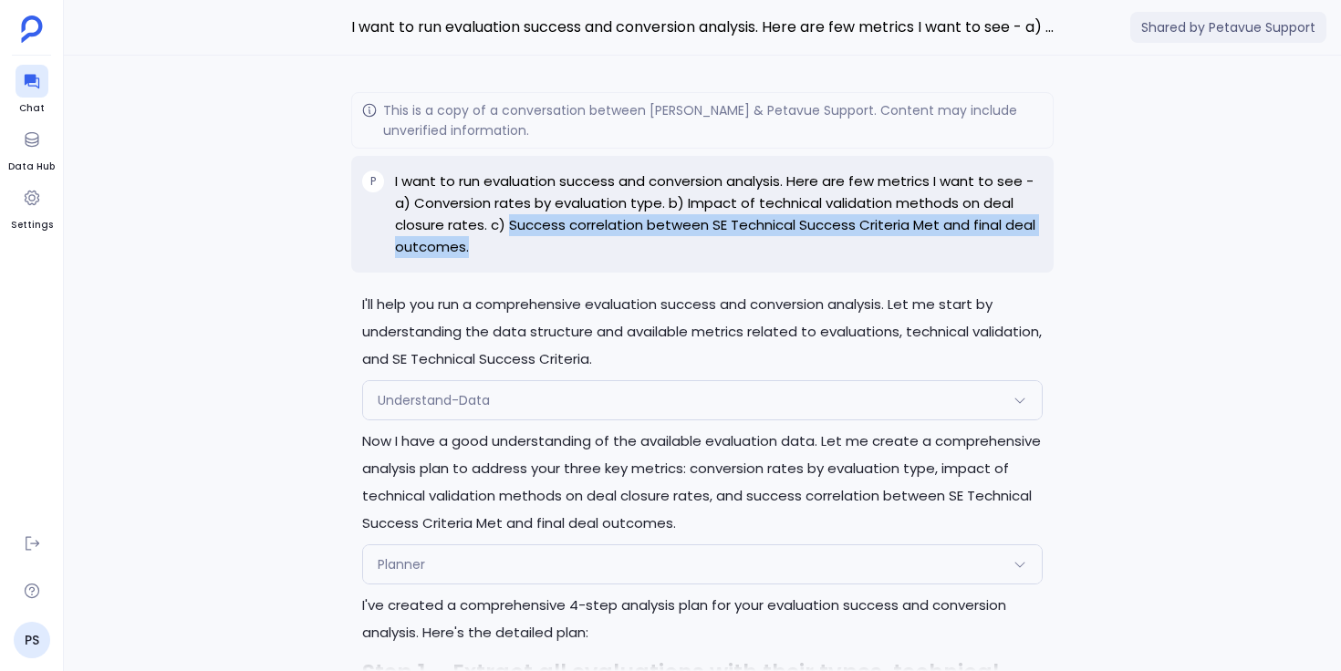
drag, startPoint x: 510, startPoint y: 228, endPoint x: 587, endPoint y: 265, distance: 86.1
click at [587, 265] on div "P I want to run evaluation success and conversion analysis. Here are few metric…" at bounding box center [702, 214] width 702 height 117
copy p "Success correlation between SE Technical Success Criteria Met and final deal ou…"
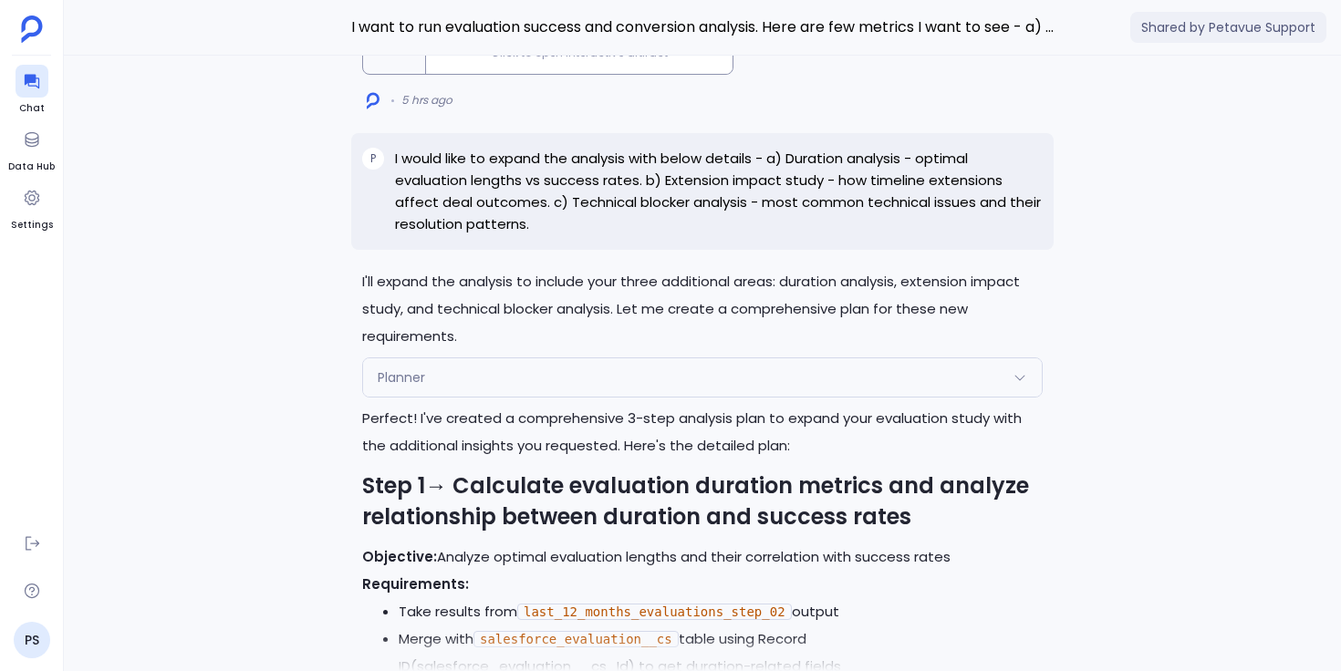
scroll to position [-7951, 0]
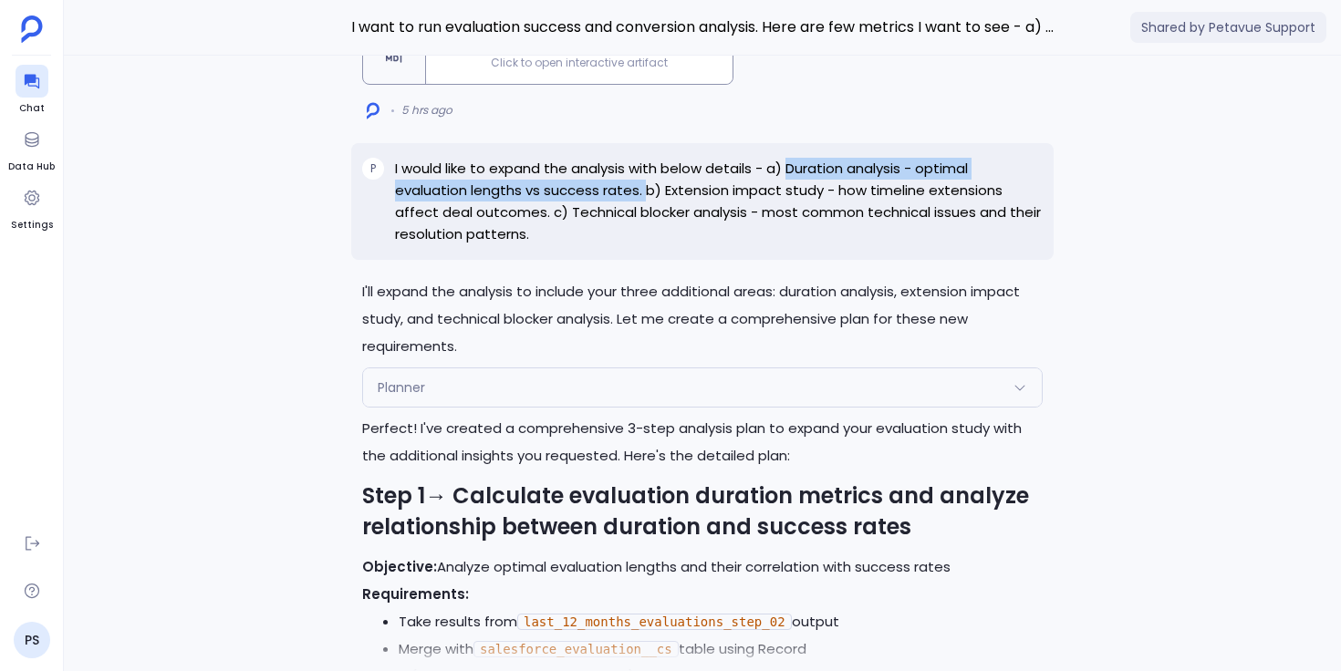
drag, startPoint x: 790, startPoint y: 138, endPoint x: 648, endPoint y: 166, distance: 145.1
click at [648, 166] on p "I would like to expand the analysis with below details - a) Duration analysis -…" at bounding box center [719, 202] width 648 height 88
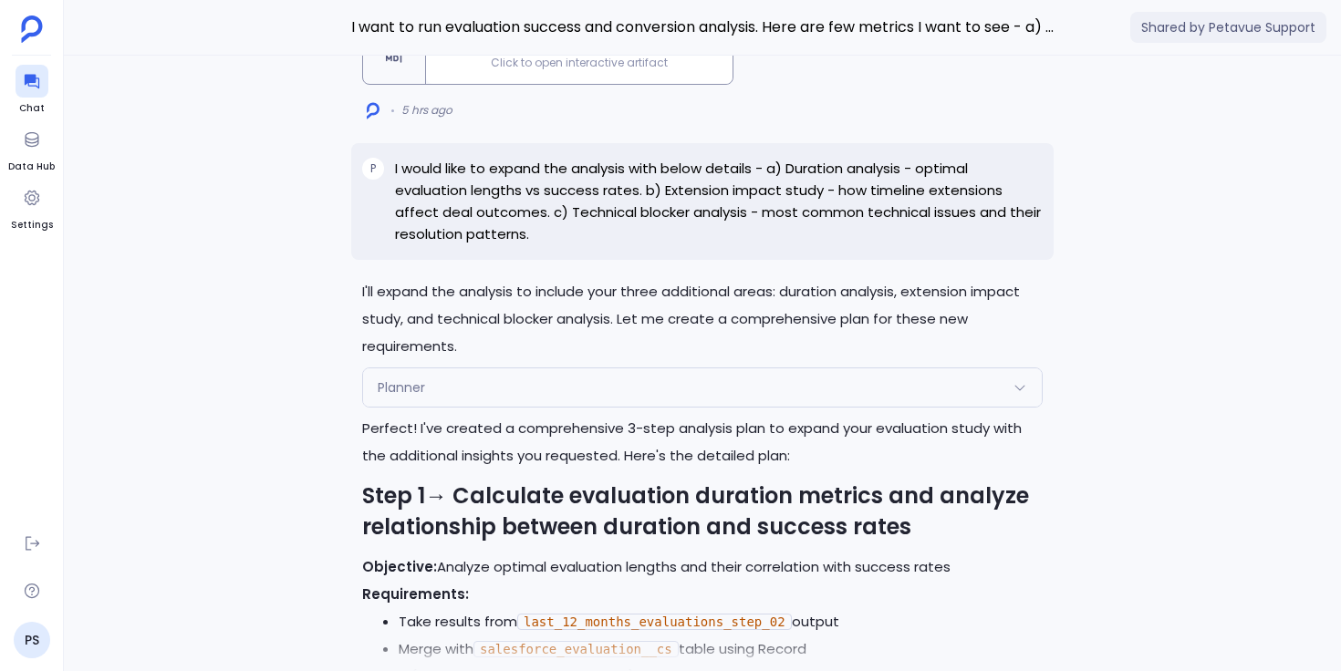
click at [810, 173] on p "I would like to expand the analysis with below details - a) Duration analysis -…" at bounding box center [719, 202] width 648 height 88
drag, startPoint x: 923, startPoint y: 140, endPoint x: 642, endPoint y: 167, distance: 282.2
click at [642, 167] on p "I would like to expand the analysis with below details - a) Duration analysis -…" at bounding box center [719, 202] width 648 height 88
click at [819, 172] on p "I would like to expand the analysis with below details - a) Duration analysis -…" at bounding box center [719, 202] width 648 height 88
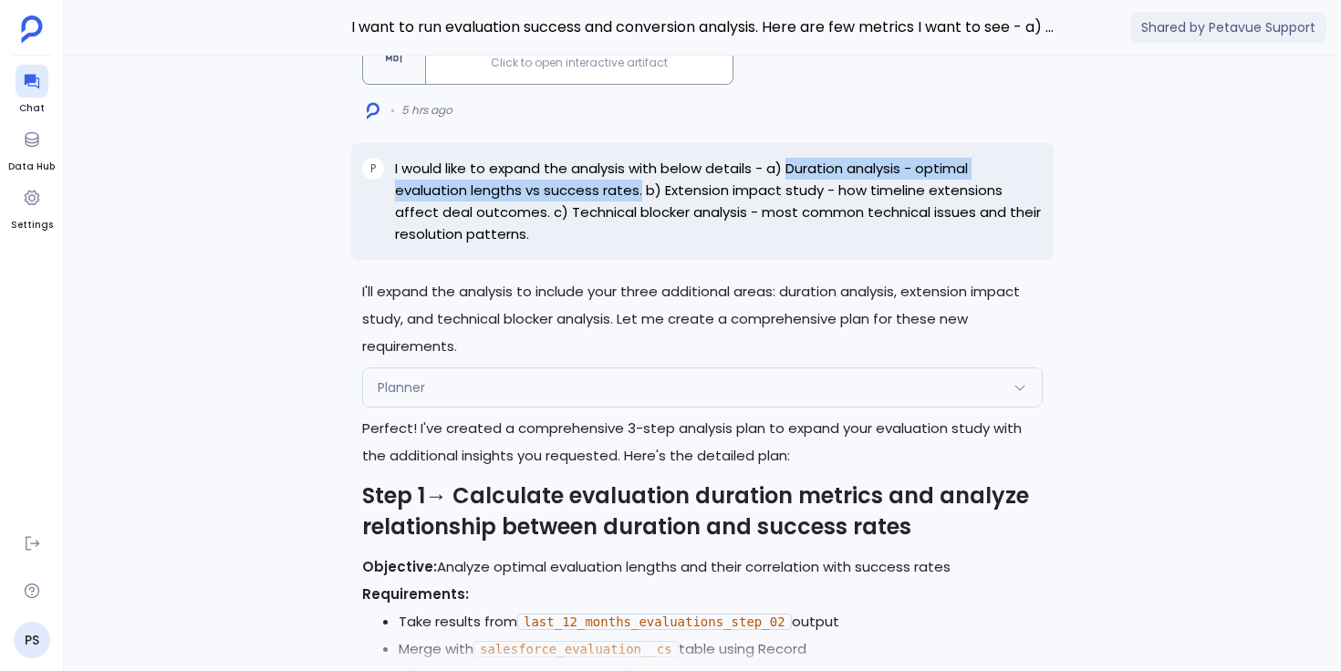
drag, startPoint x: 790, startPoint y: 138, endPoint x: 641, endPoint y: 152, distance: 149.4
click at [641, 158] on p "I would like to expand the analysis with below details - a) Duration analysis -…" at bounding box center [719, 202] width 648 height 88
copy p "Duration analysis - optimal evaluation lengths vs success rates."
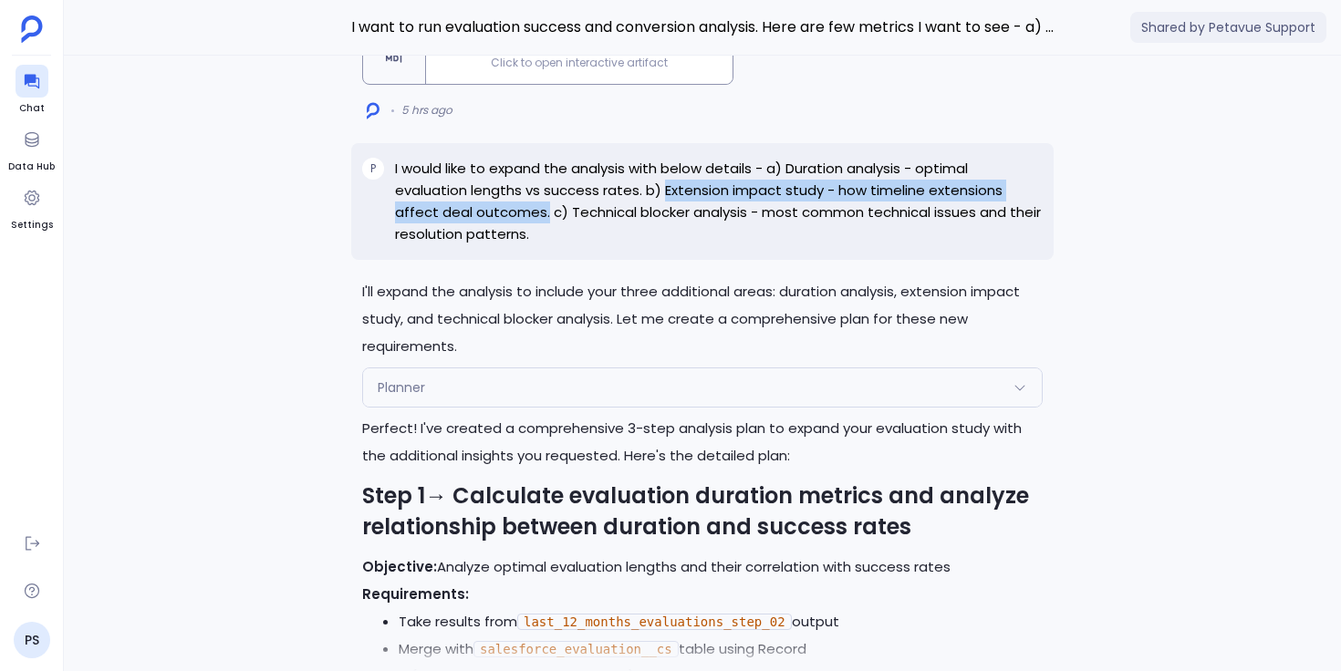
drag, startPoint x: 665, startPoint y: 162, endPoint x: 545, endPoint y: 184, distance: 122.4
click at [545, 184] on p "I would like to expand the analysis with below details - a) Duration analysis -…" at bounding box center [719, 202] width 648 height 88
copy p "Extension impact study - how timeline extensions affect deal outcomes."
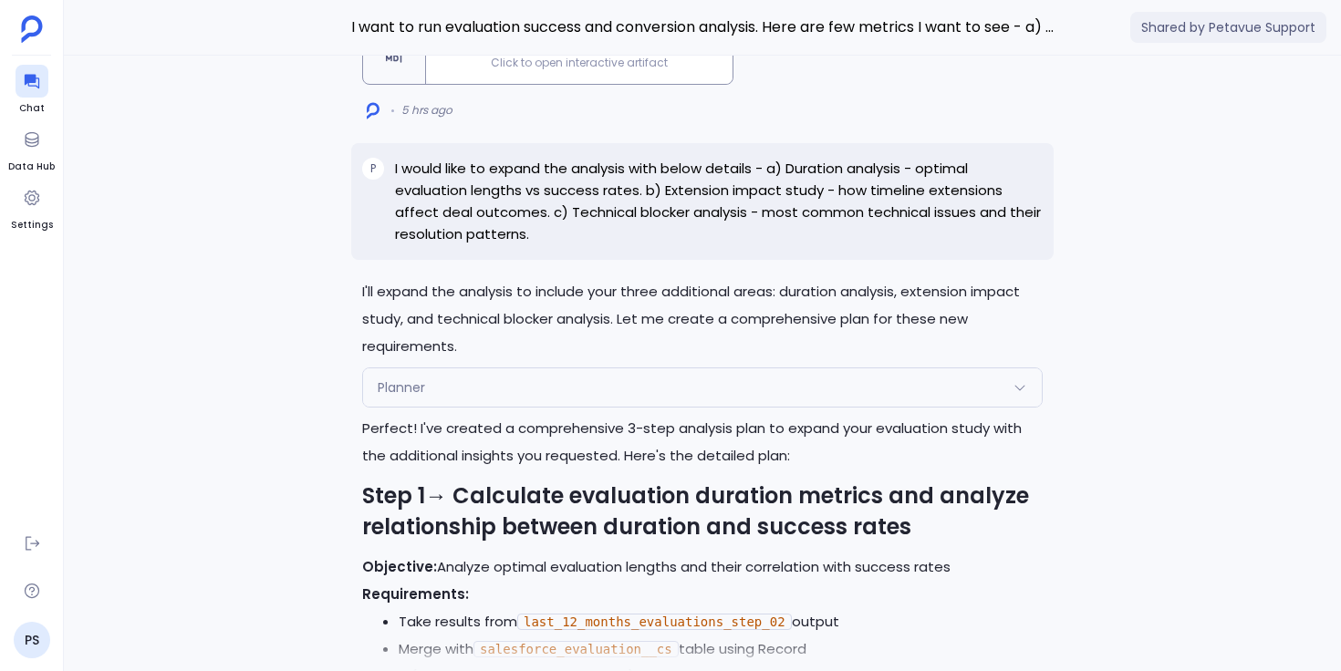
click at [721, 190] on p "I would like to expand the analysis with below details - a) Duration analysis -…" at bounding box center [719, 202] width 648 height 88
drag, startPoint x: 763, startPoint y: 185, endPoint x: 549, endPoint y: 206, distance: 215.4
click at [549, 206] on p "I would like to expand the analysis with below details - a) Duration analysis -…" at bounding box center [719, 202] width 648 height 88
copy p "most common technical issues and their resolution patterns."
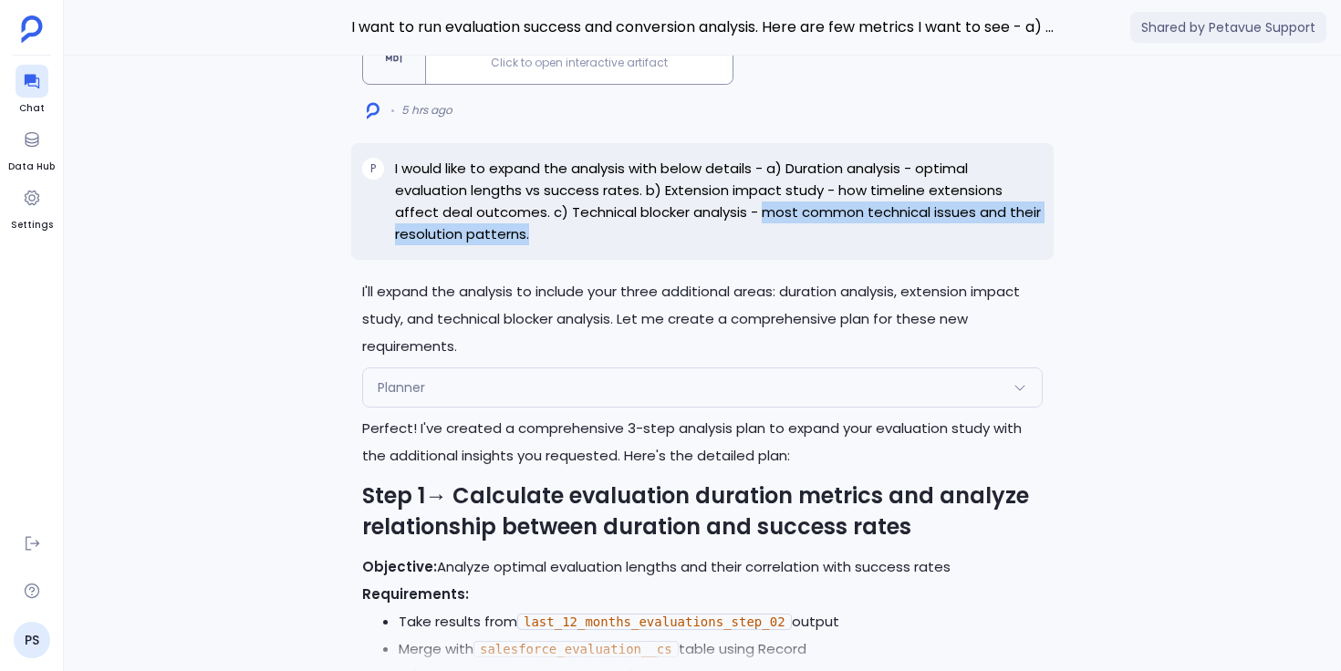
copy p "most common technical issues and their resolution patterns."
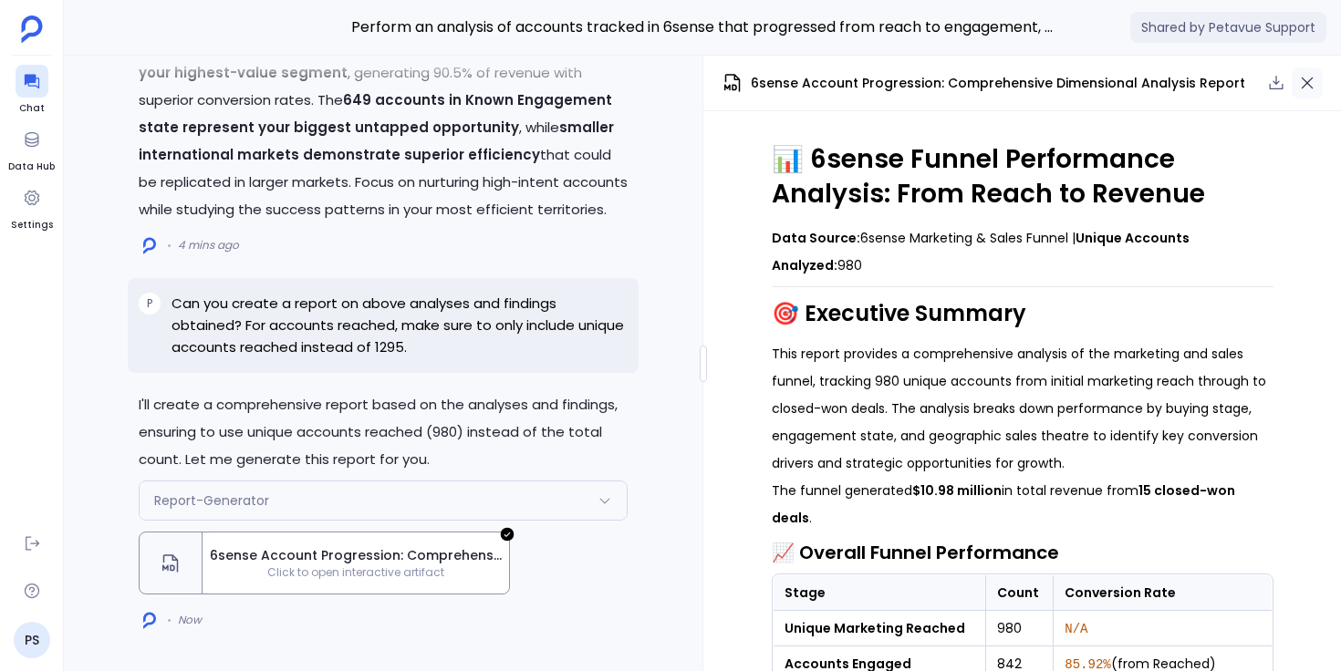
click at [1311, 85] on icon "button" at bounding box center [1307, 83] width 18 height 18
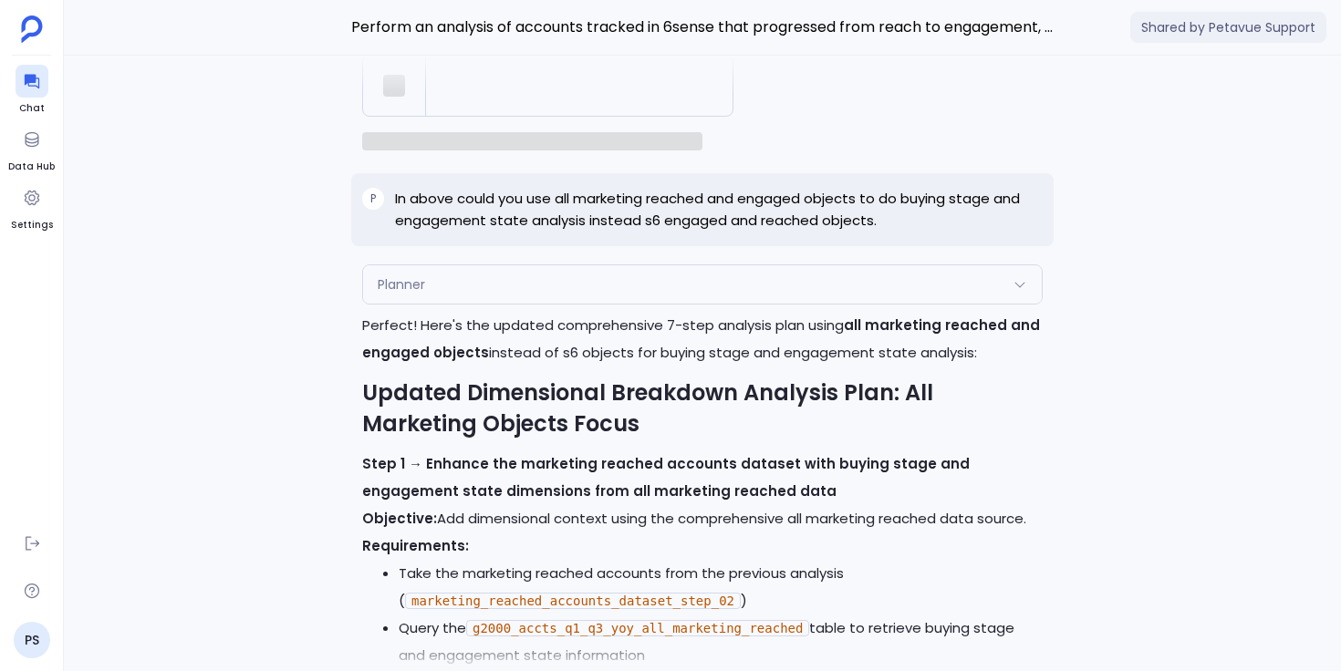
scroll to position [-10241, 0]
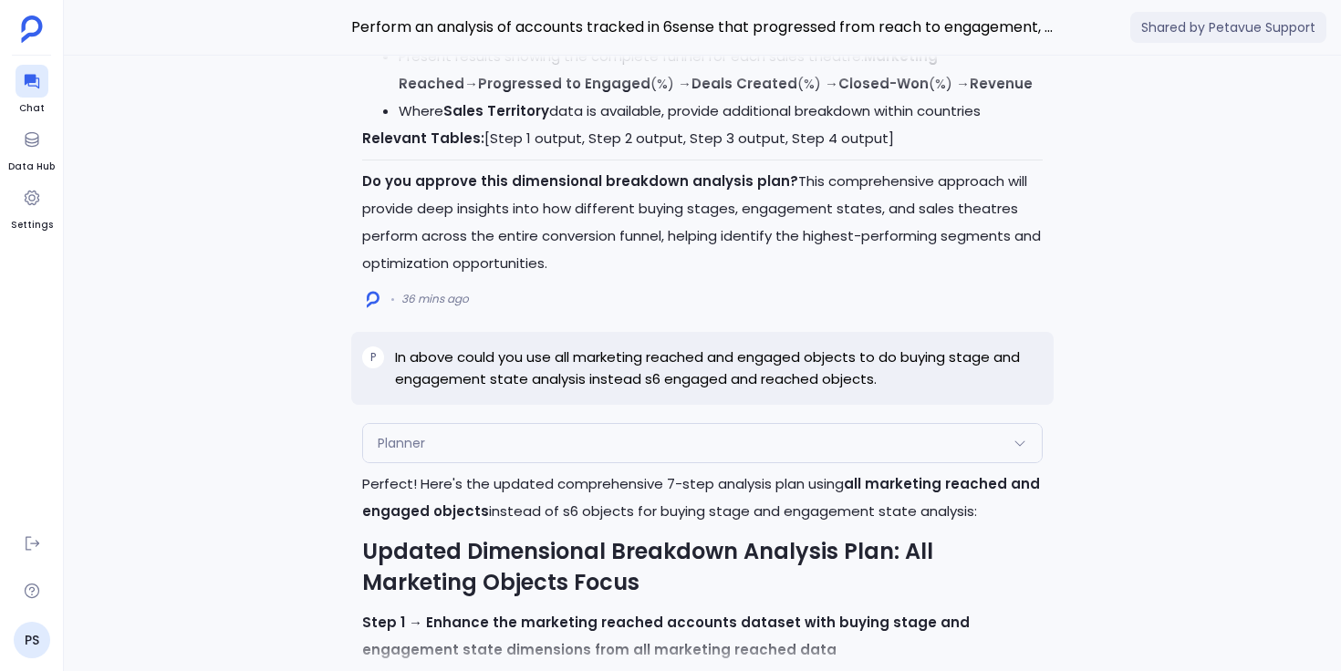
drag, startPoint x: 396, startPoint y: 431, endPoint x: 532, endPoint y: 431, distance: 135.9
click at [532, 390] on p "In above could you use all marketing reached and engaged objects to do buying s…" at bounding box center [719, 369] width 648 height 44
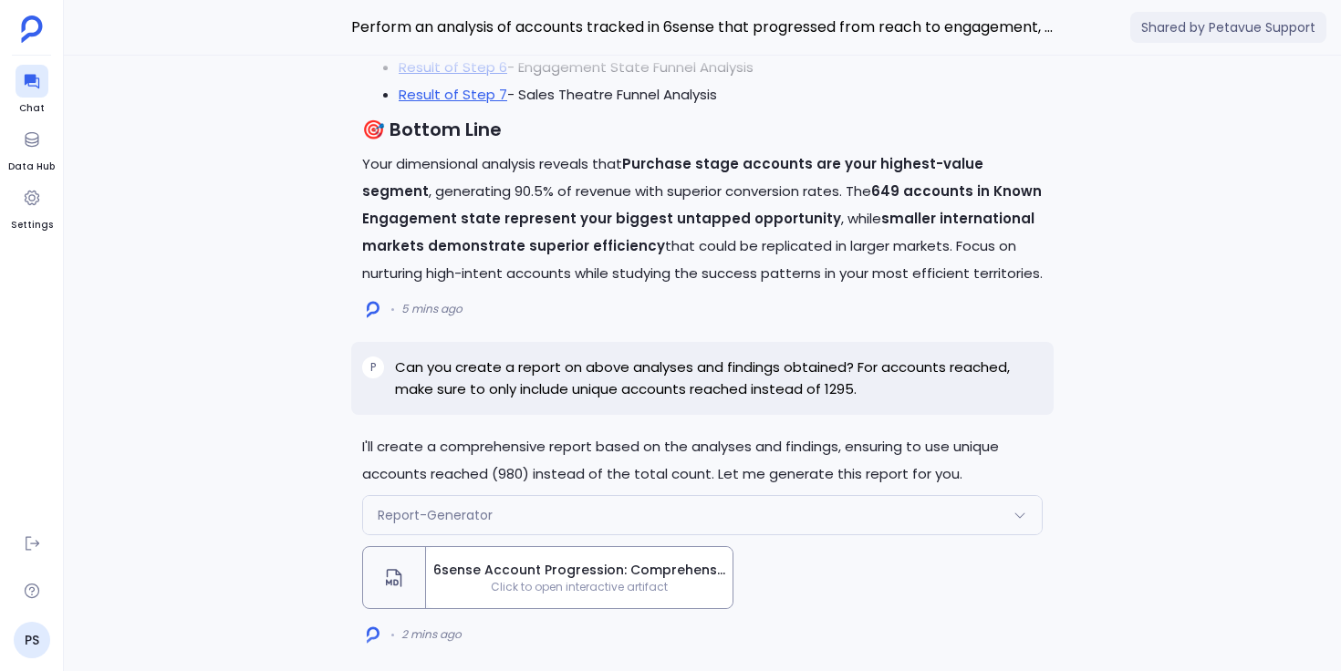
scroll to position [0, 0]
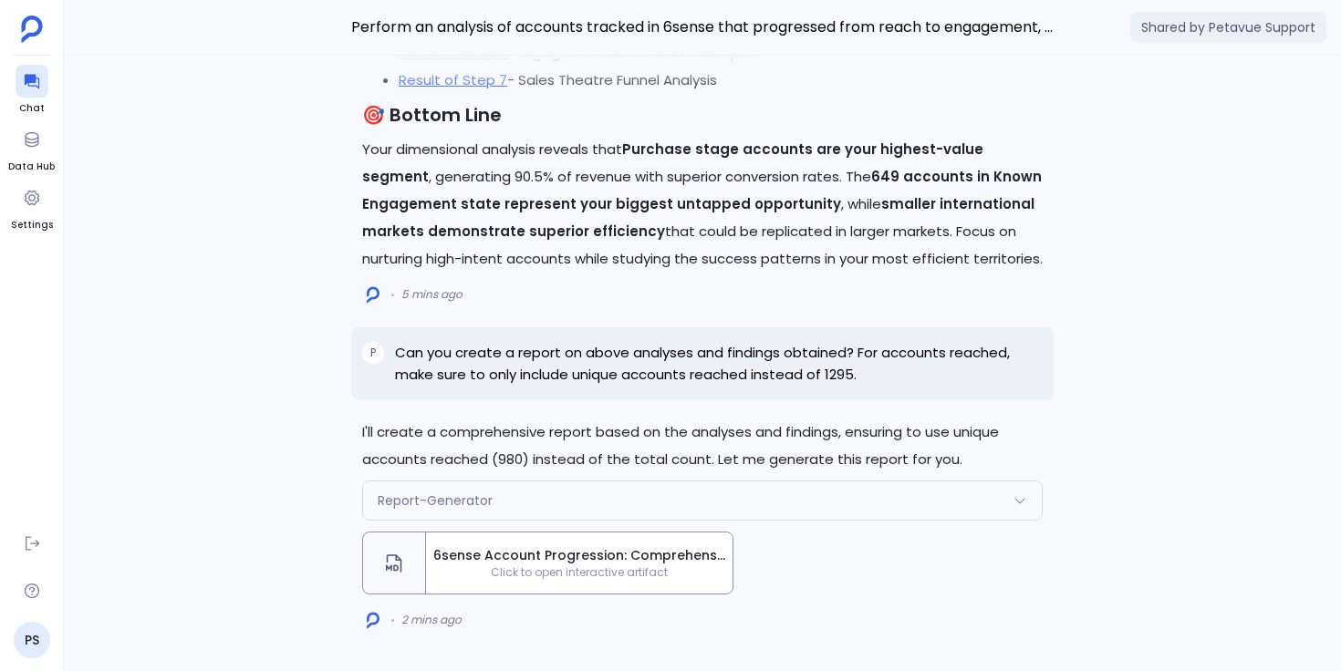
click at [476, 577] on span "Click to open interactive artifact" at bounding box center [579, 573] width 306 height 15
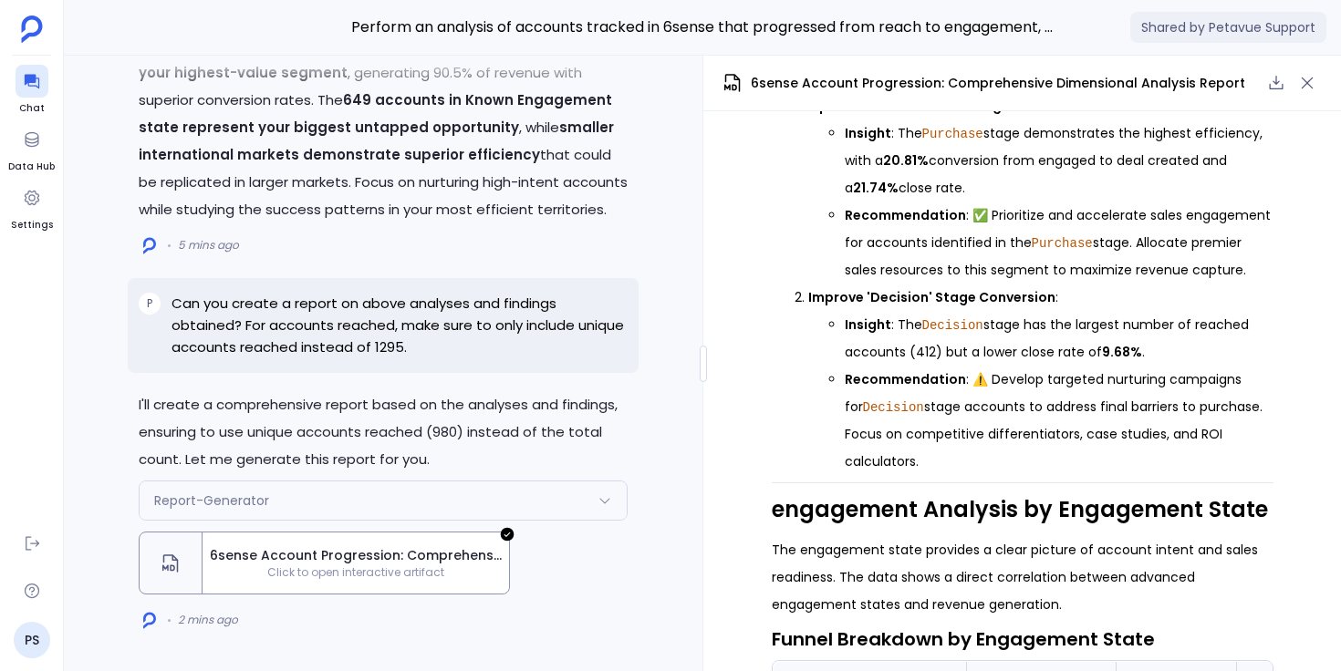
scroll to position [1456, 0]
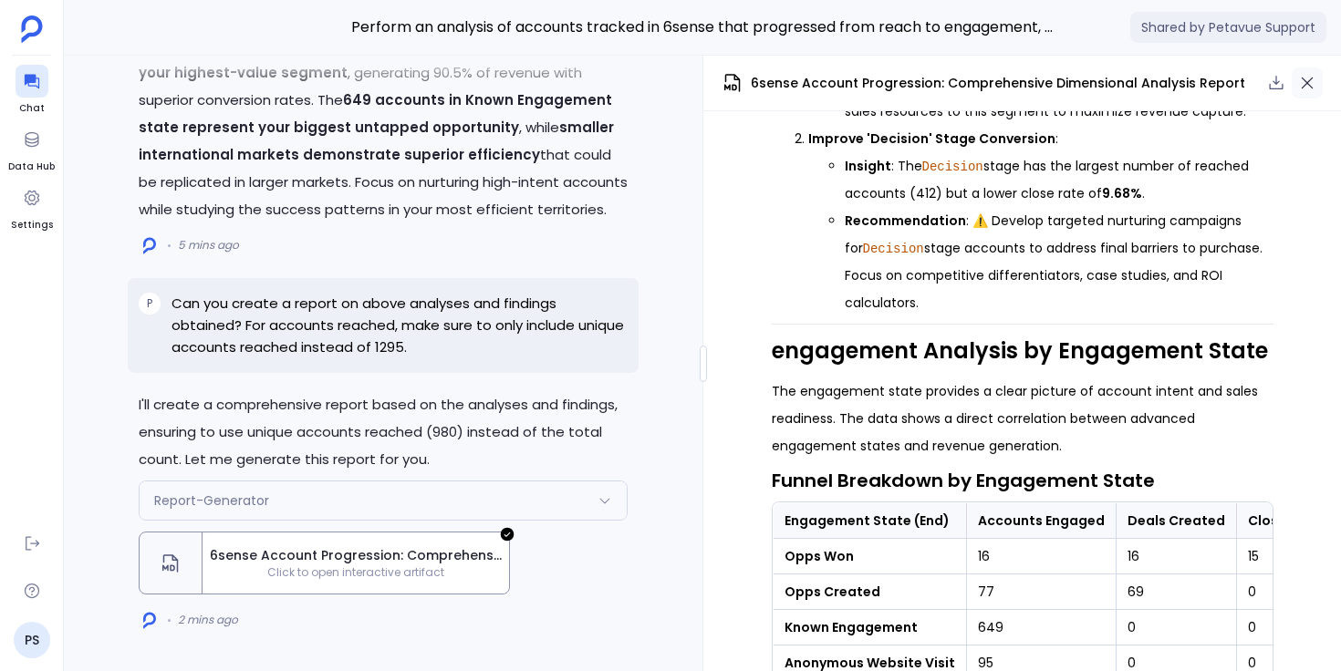
click at [1312, 88] on icon "button" at bounding box center [1307, 83] width 18 height 18
